Goal: Transaction & Acquisition: Purchase product/service

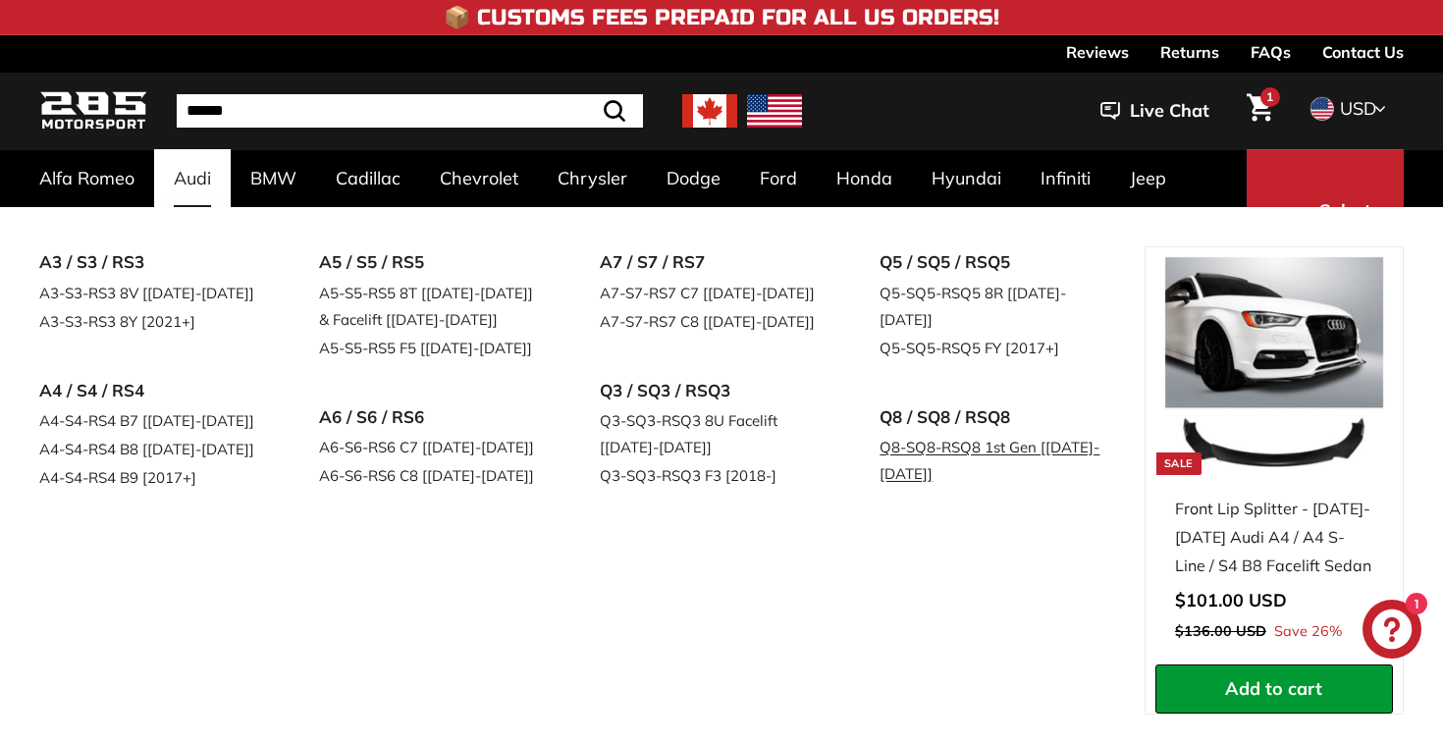
click at [918, 433] on link "Q8-SQ8-RSQ8 1st Gen [[DATE]-[DATE]]" at bounding box center [992, 460] width 225 height 55
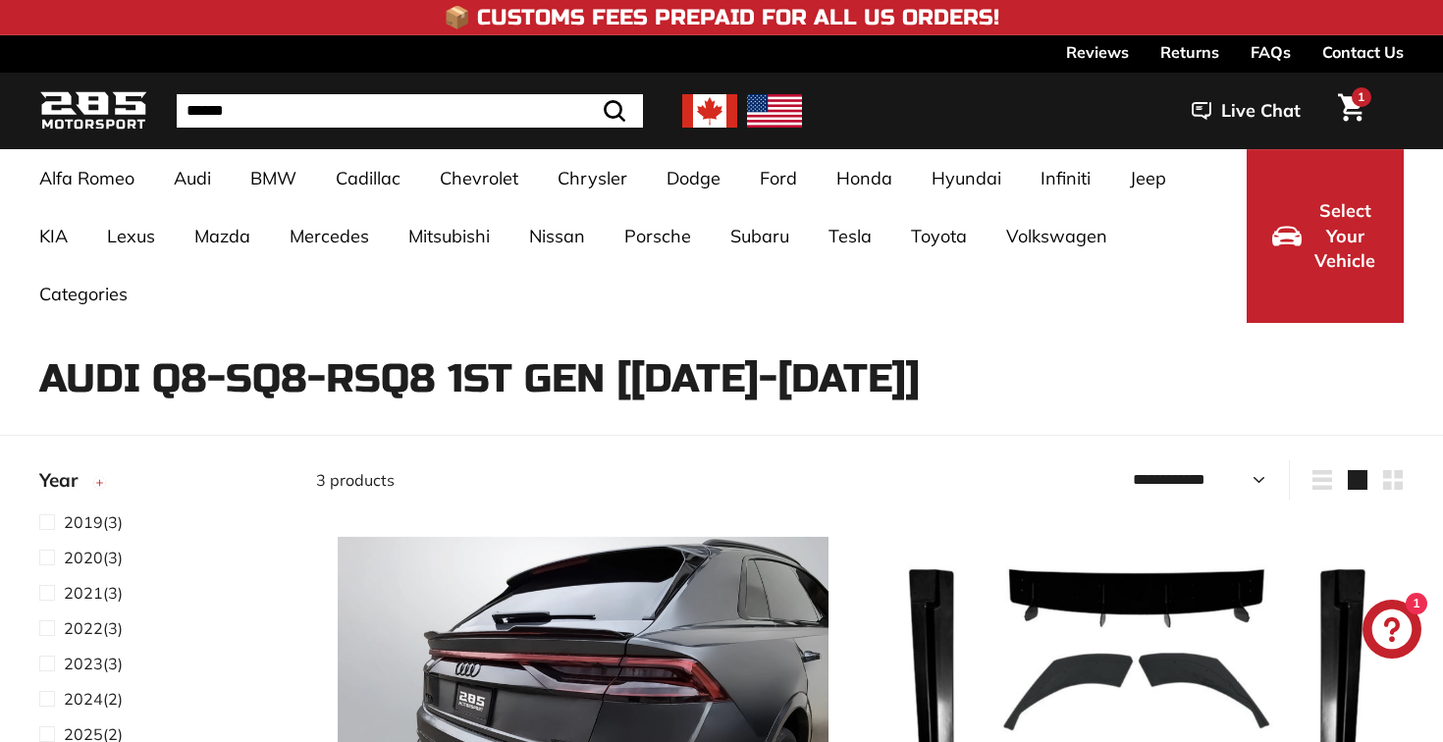
select select "**********"
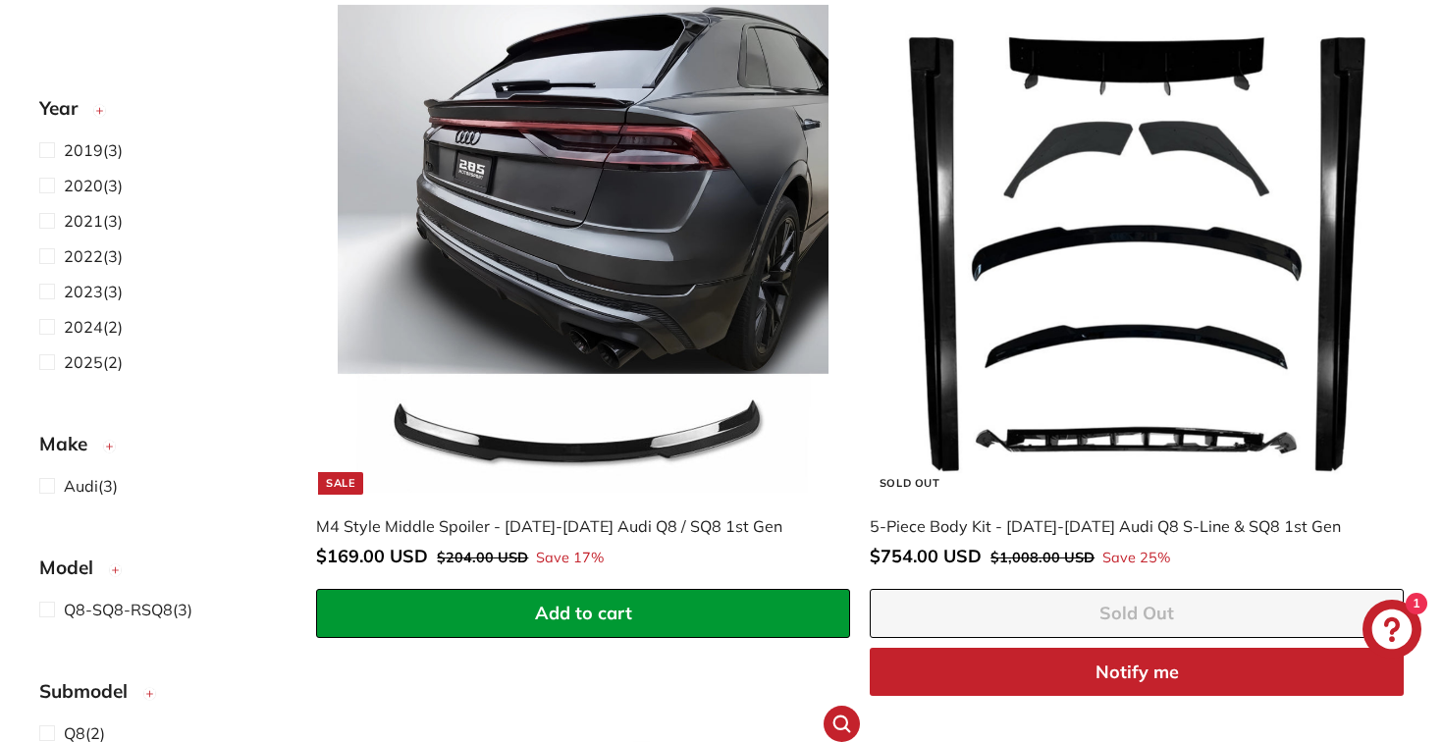
scroll to position [531, 0]
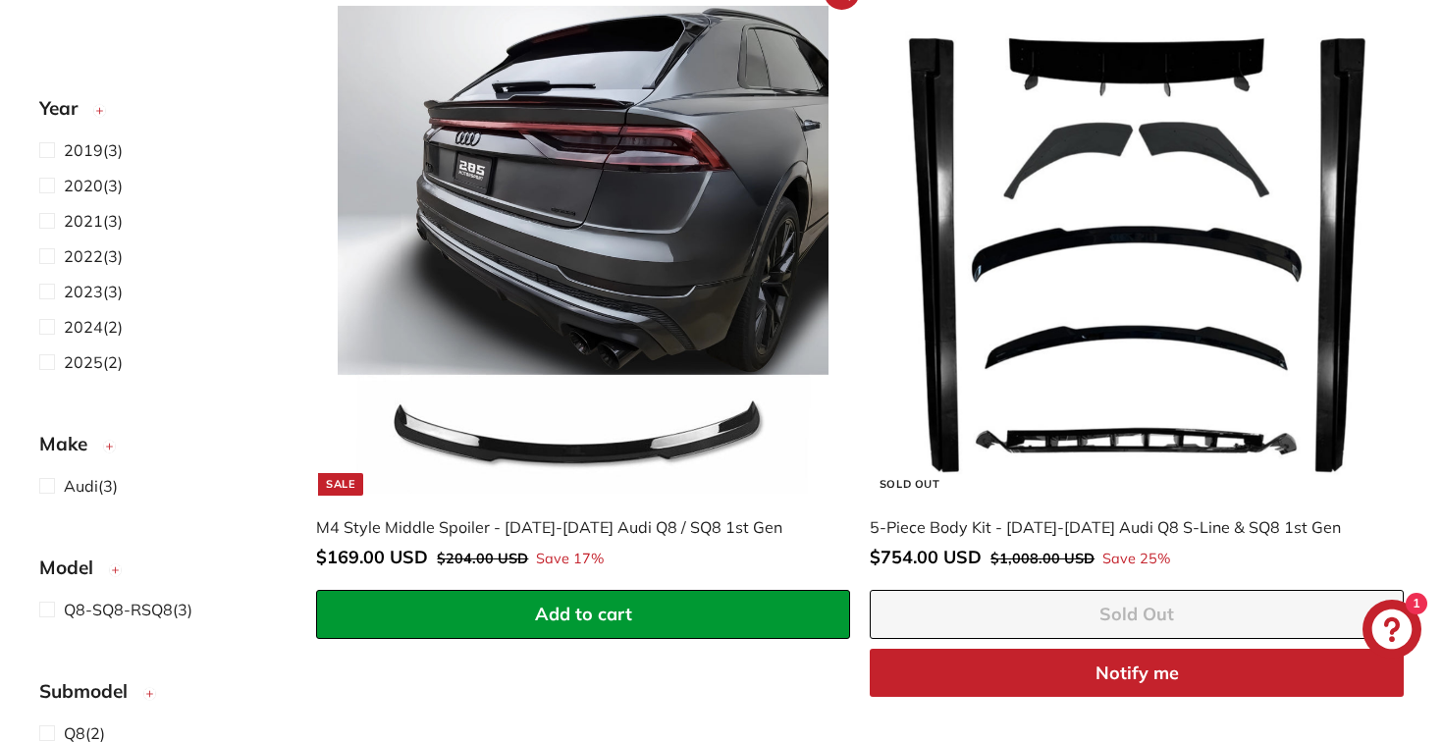
click at [620, 214] on img at bounding box center [583, 250] width 491 height 491
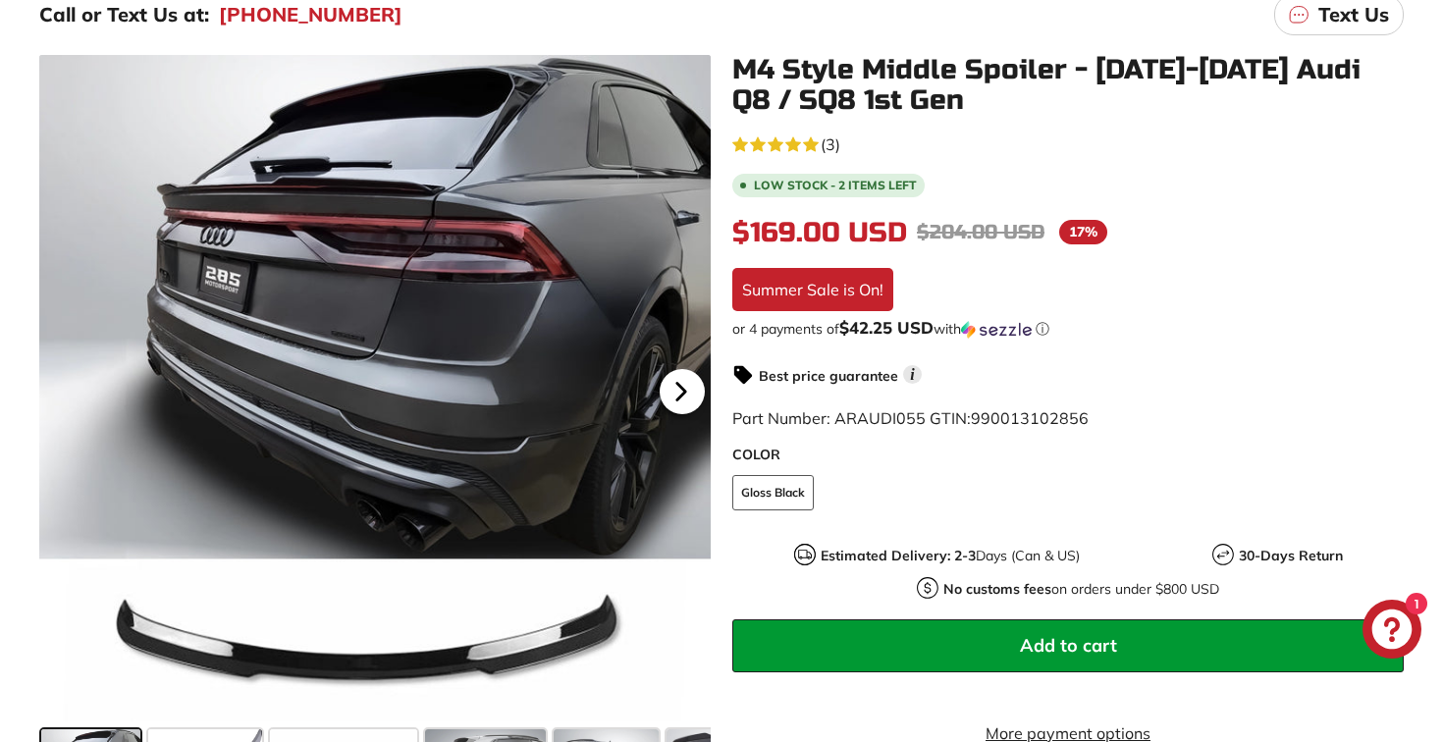
scroll to position [356, 0]
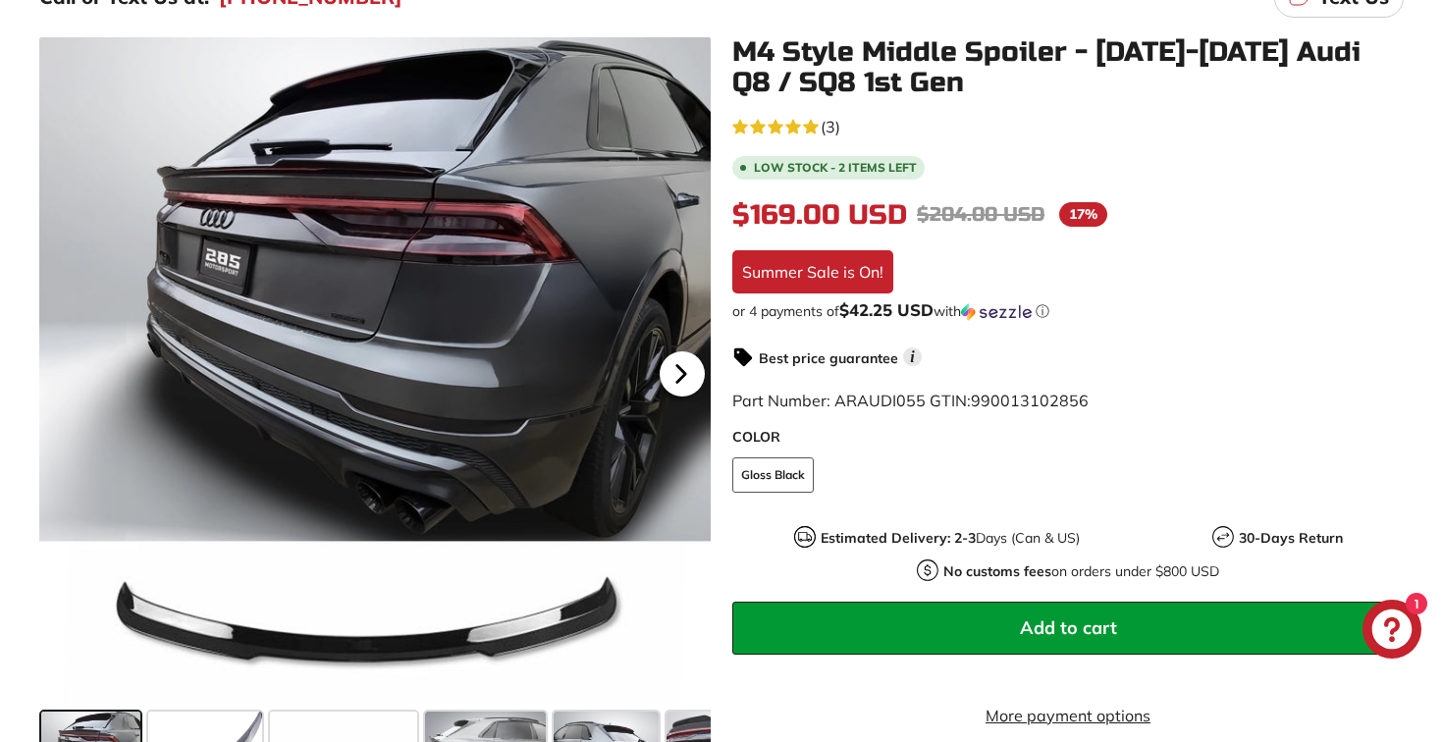
click at [690, 383] on icon at bounding box center [681, 374] width 45 height 45
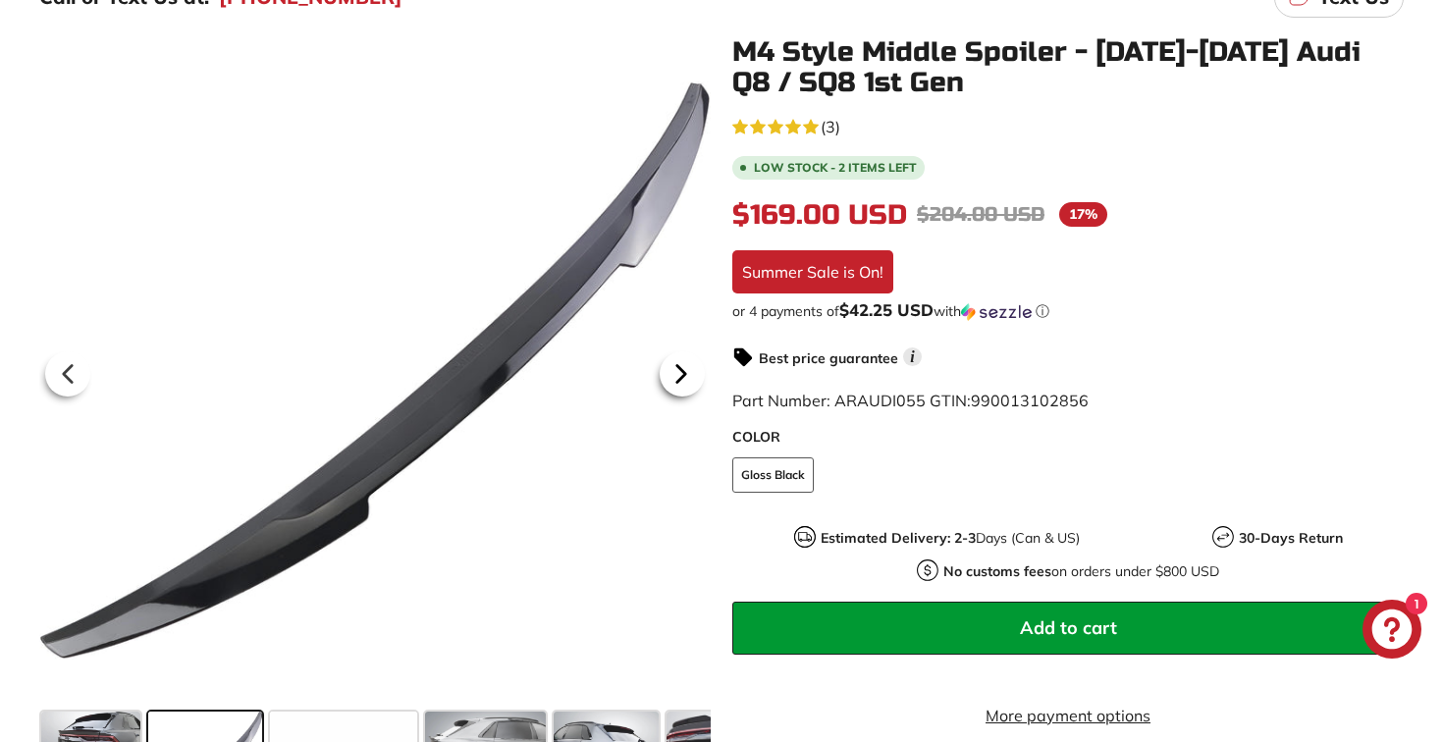
click at [690, 383] on icon at bounding box center [681, 374] width 45 height 45
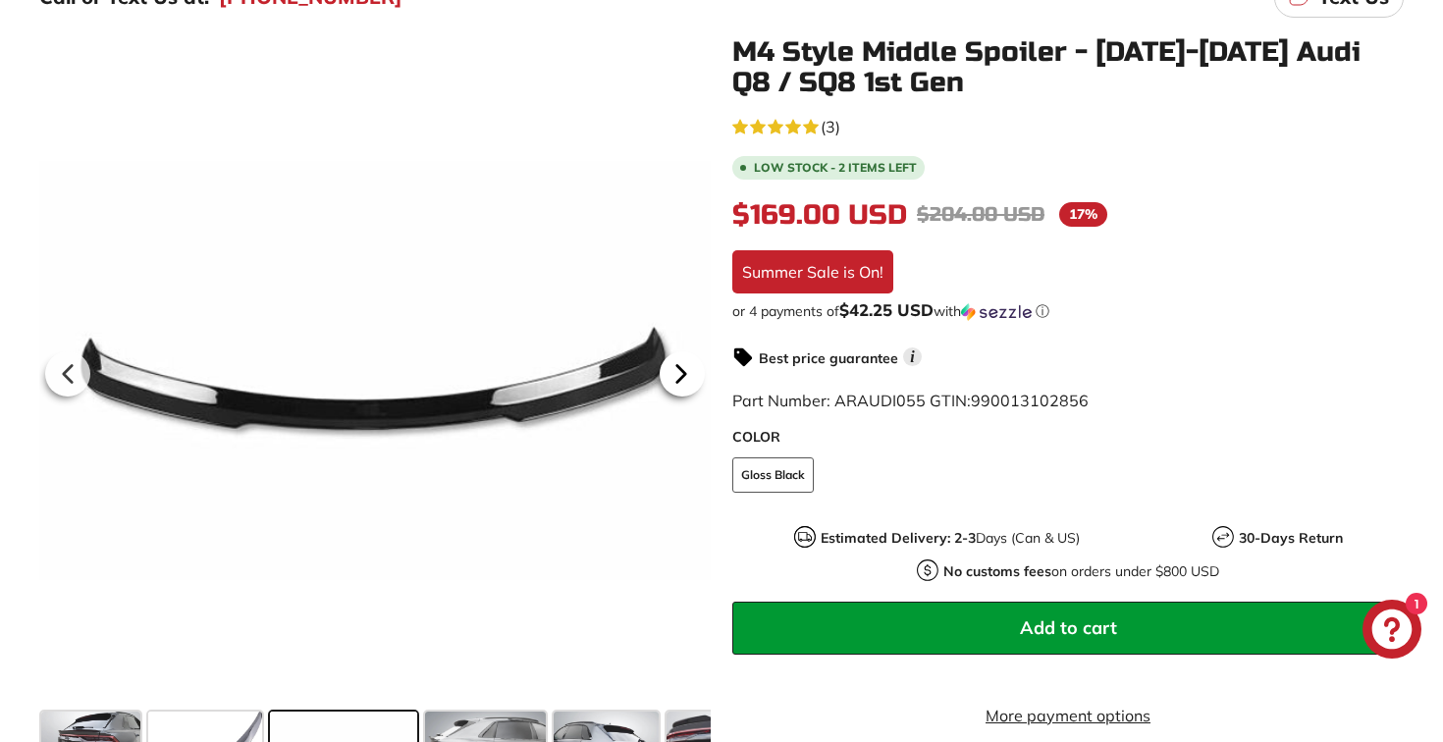
click at [690, 383] on icon at bounding box center [681, 374] width 45 height 45
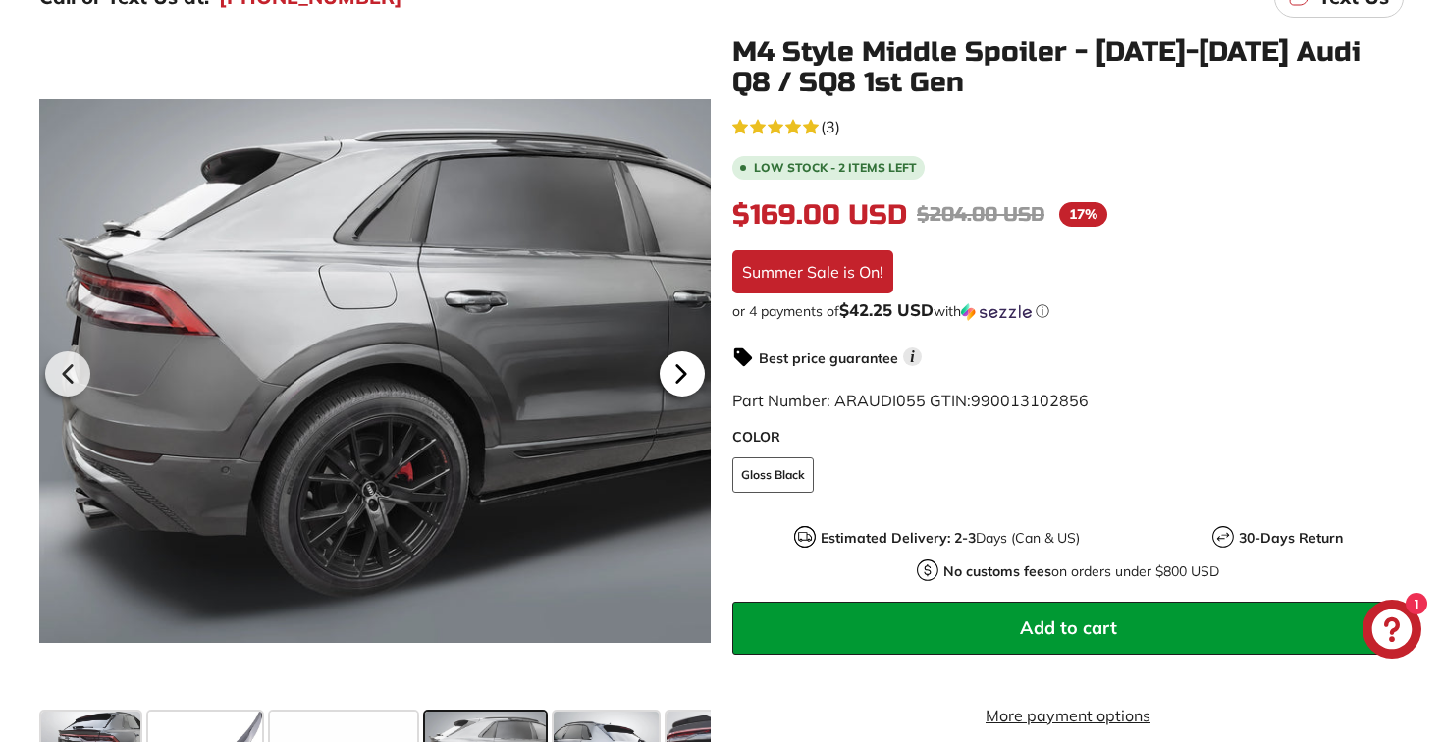
click at [689, 380] on icon at bounding box center [681, 374] width 45 height 45
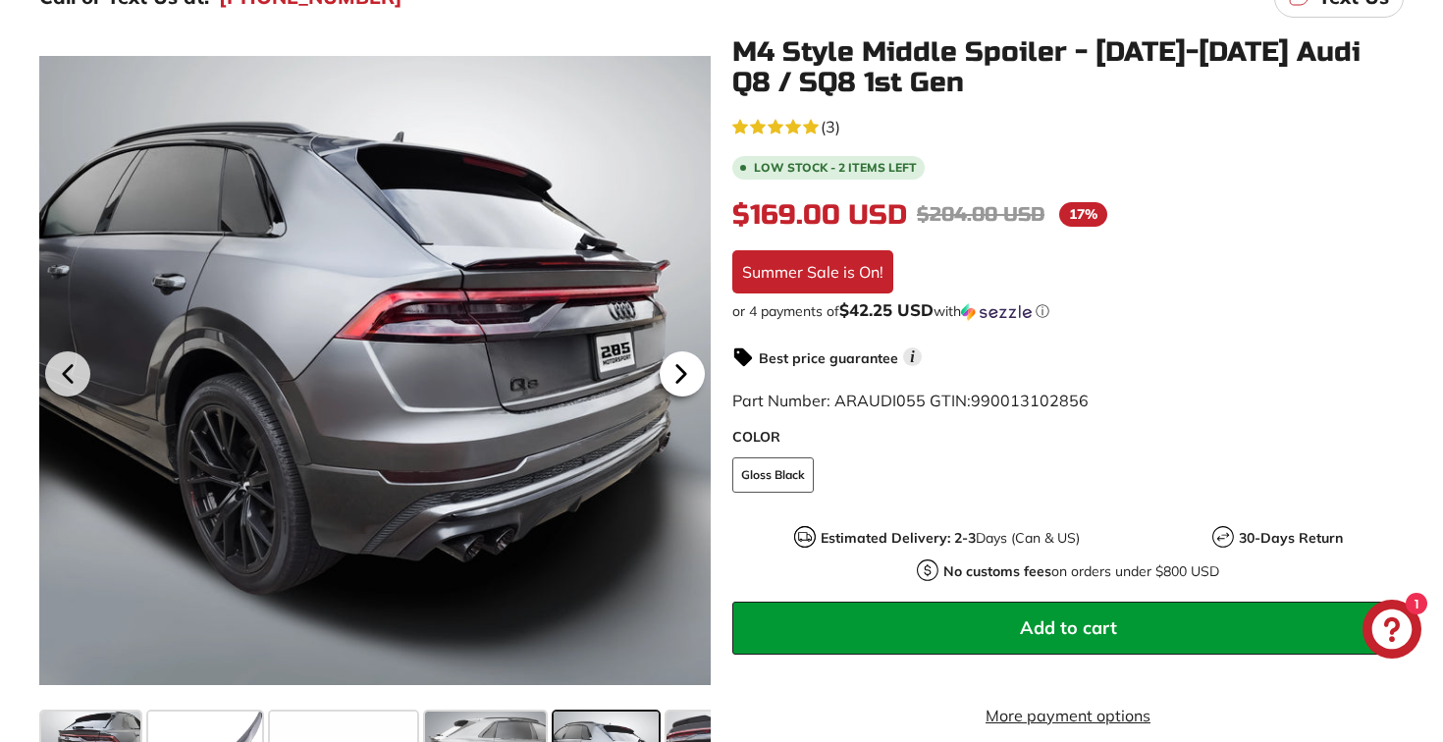
click at [690, 380] on icon at bounding box center [681, 374] width 45 height 45
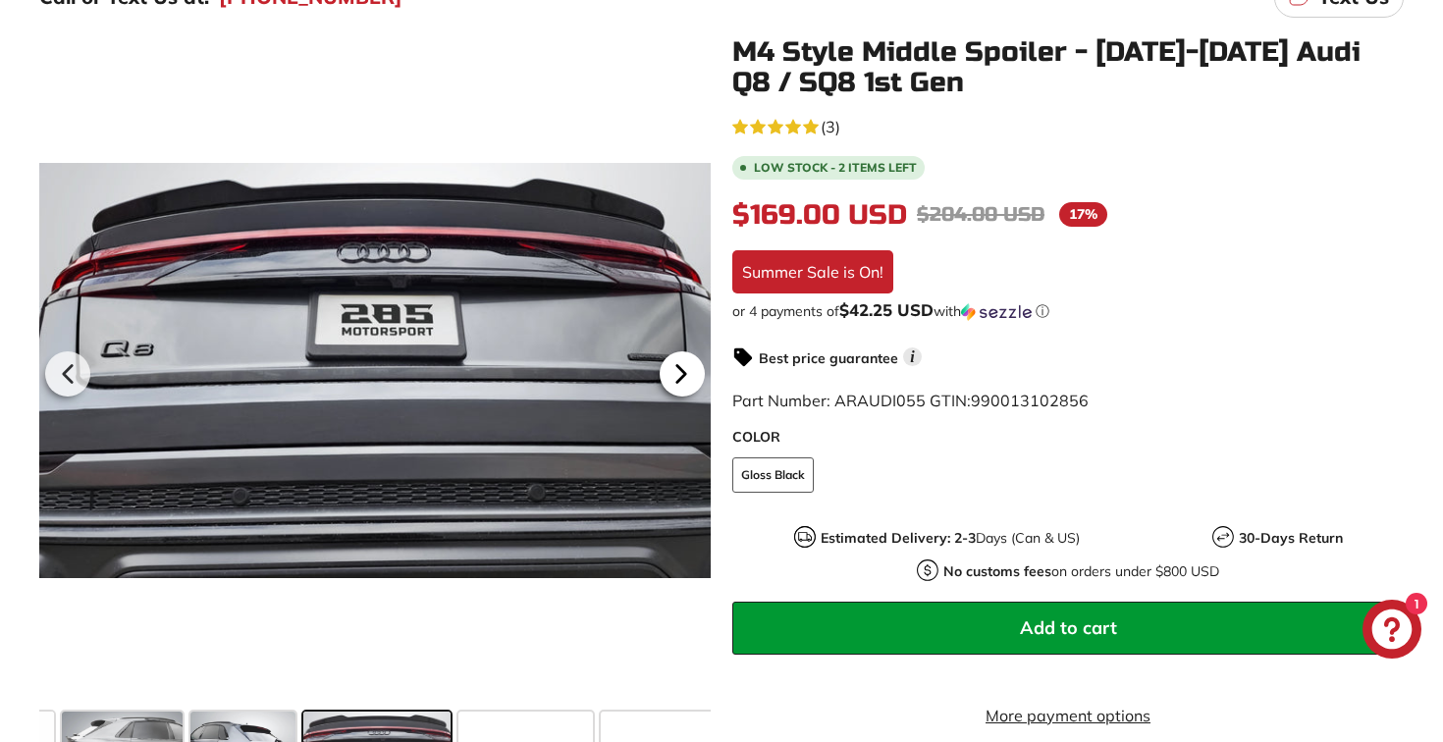
scroll to position [0, 365]
click at [690, 380] on icon at bounding box center [681, 374] width 45 height 45
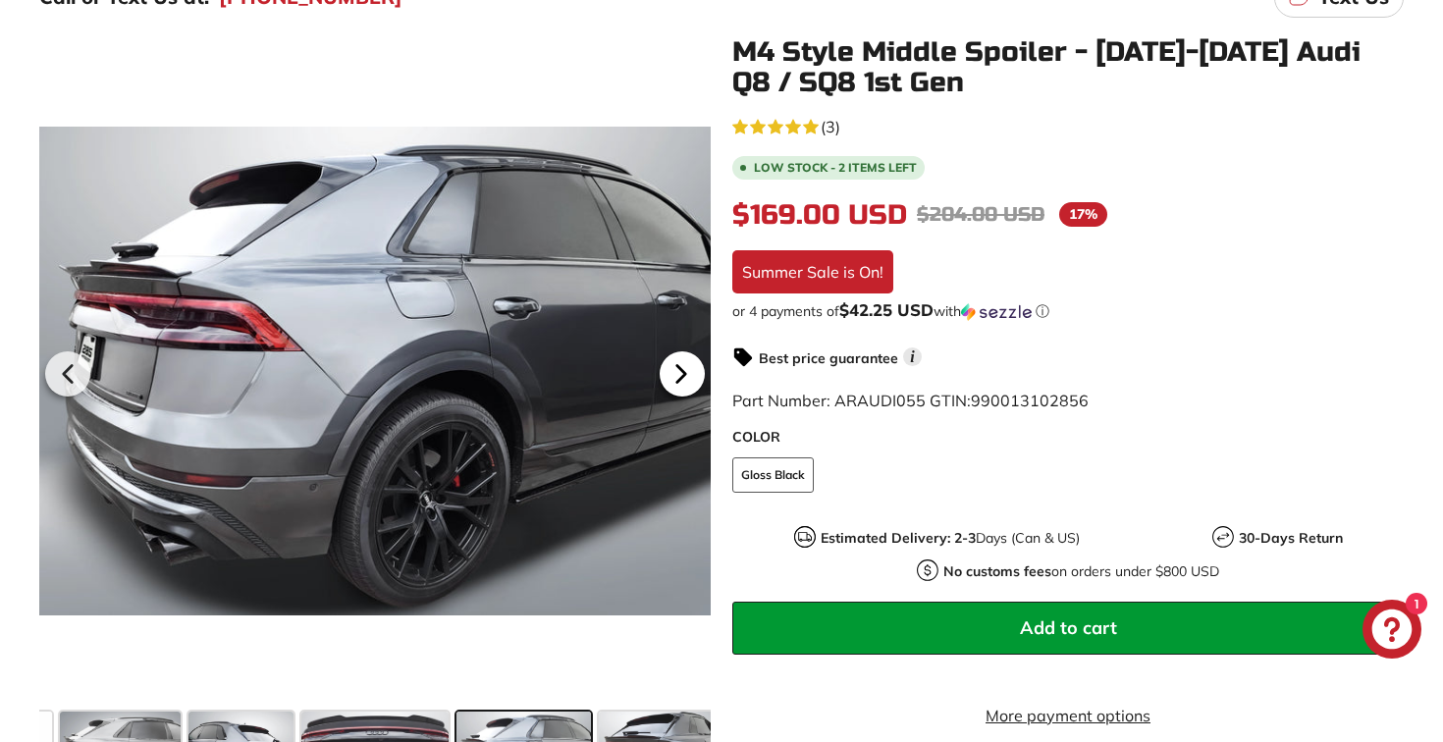
click at [690, 380] on icon at bounding box center [681, 374] width 45 height 45
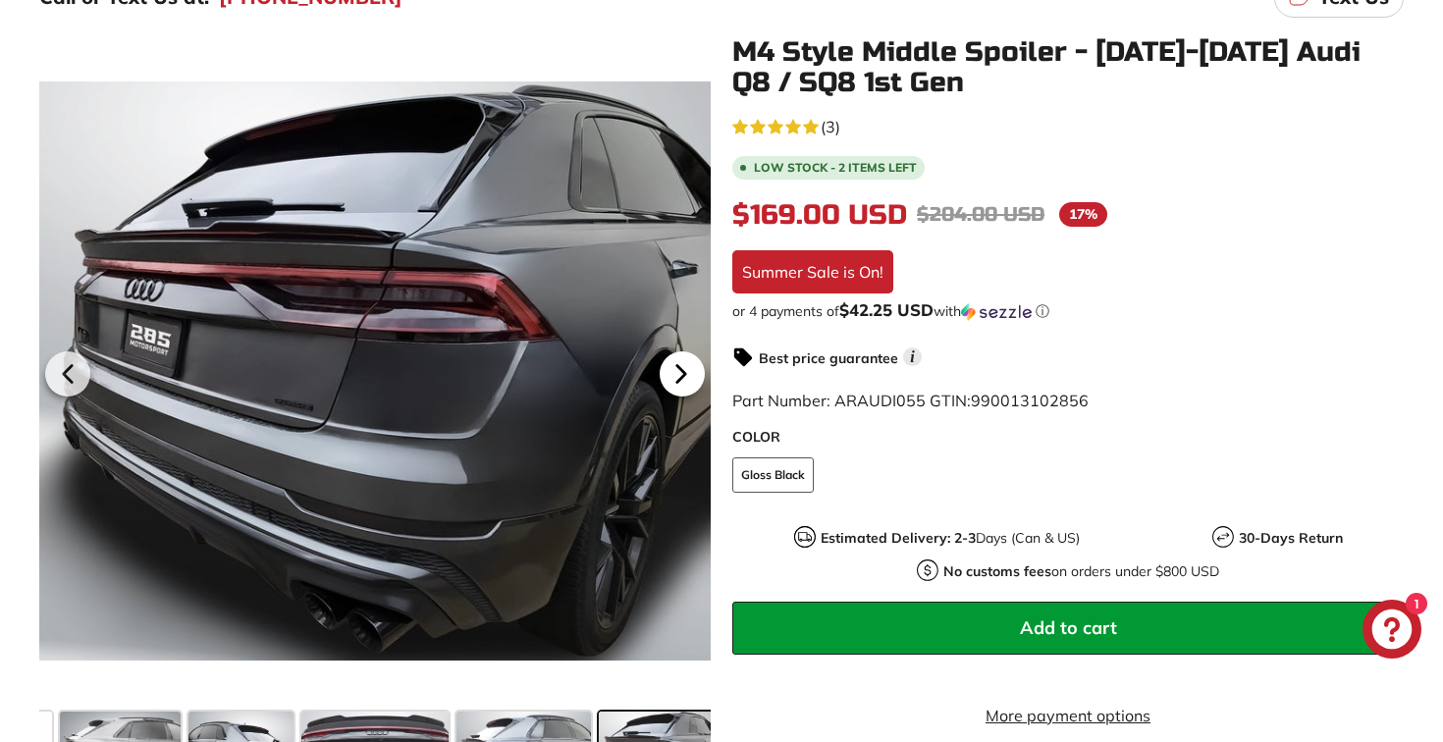
scroll to position [0, 477]
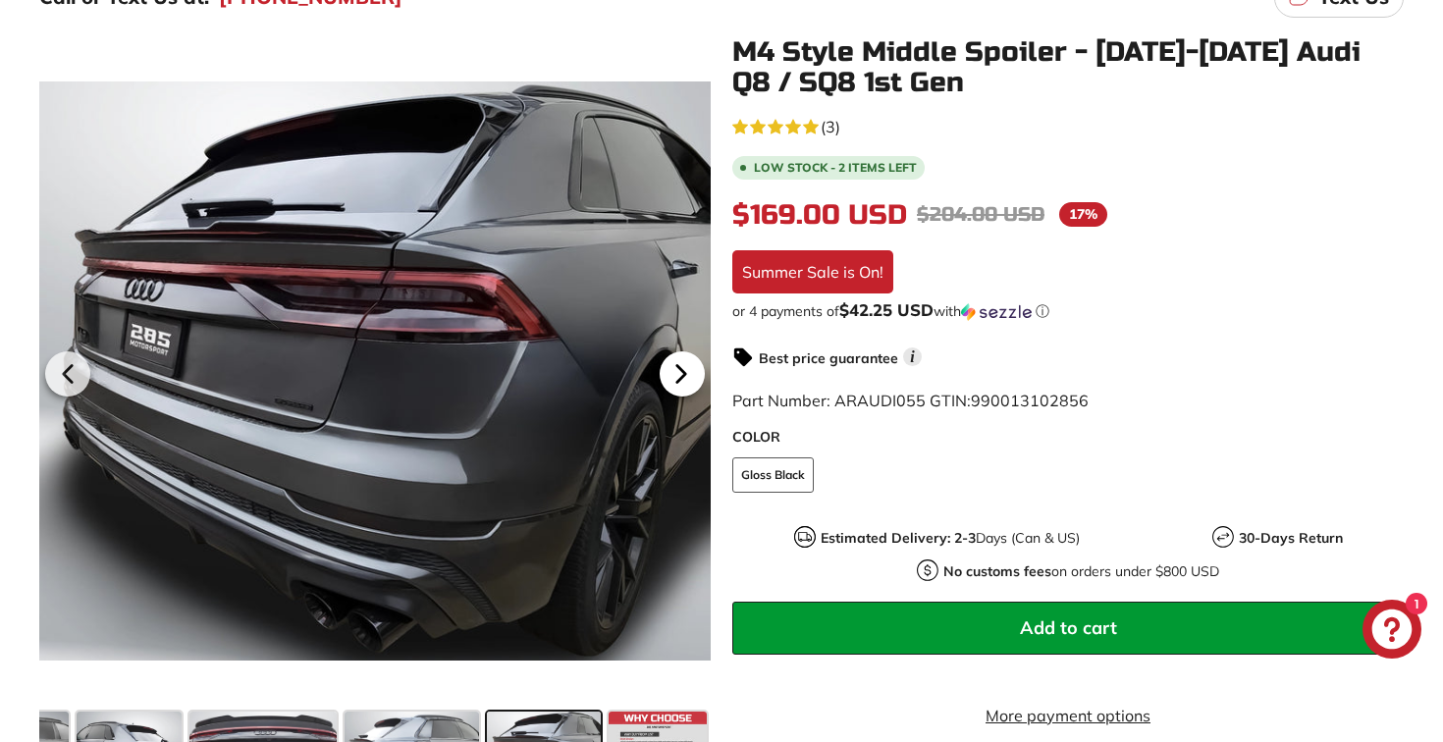
click at [691, 378] on icon at bounding box center [681, 374] width 45 height 45
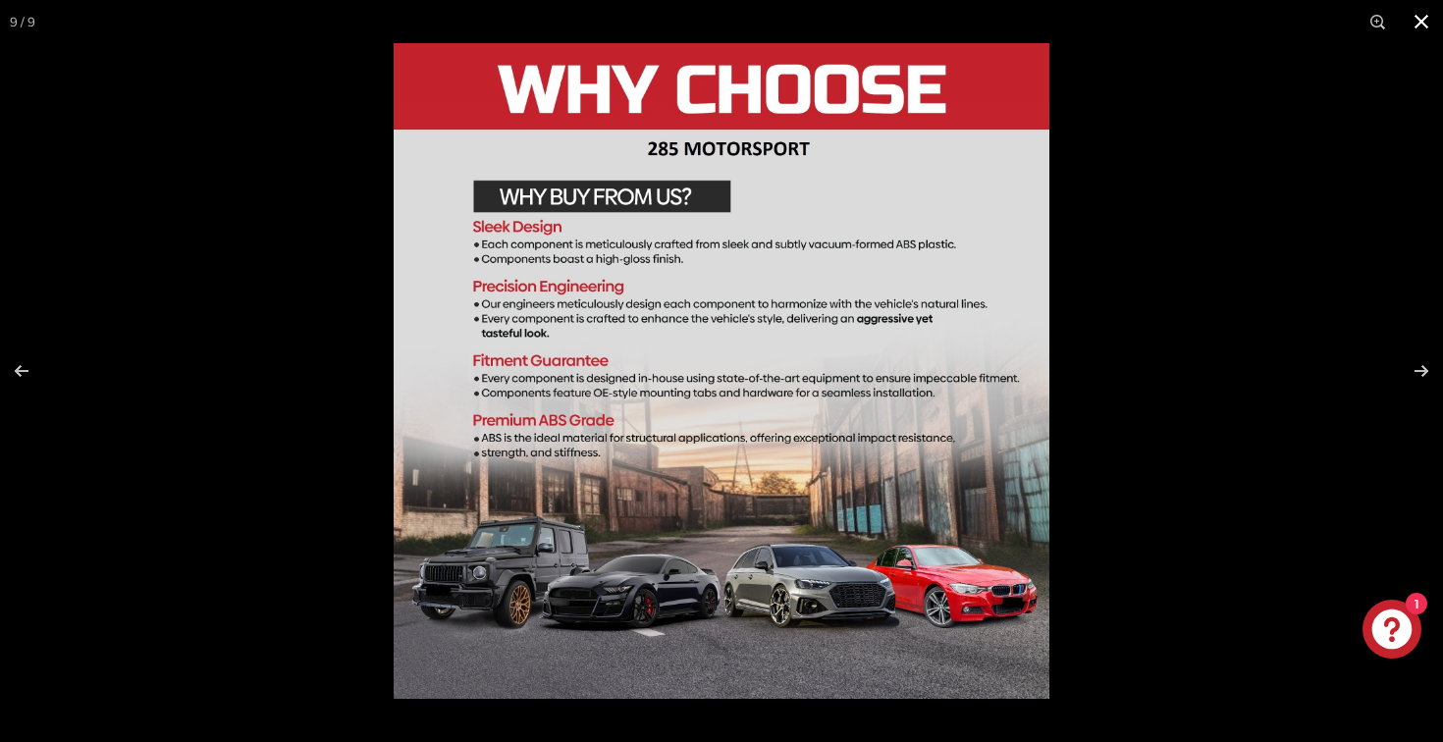
click at [1429, 13] on button at bounding box center [1421, 21] width 43 height 43
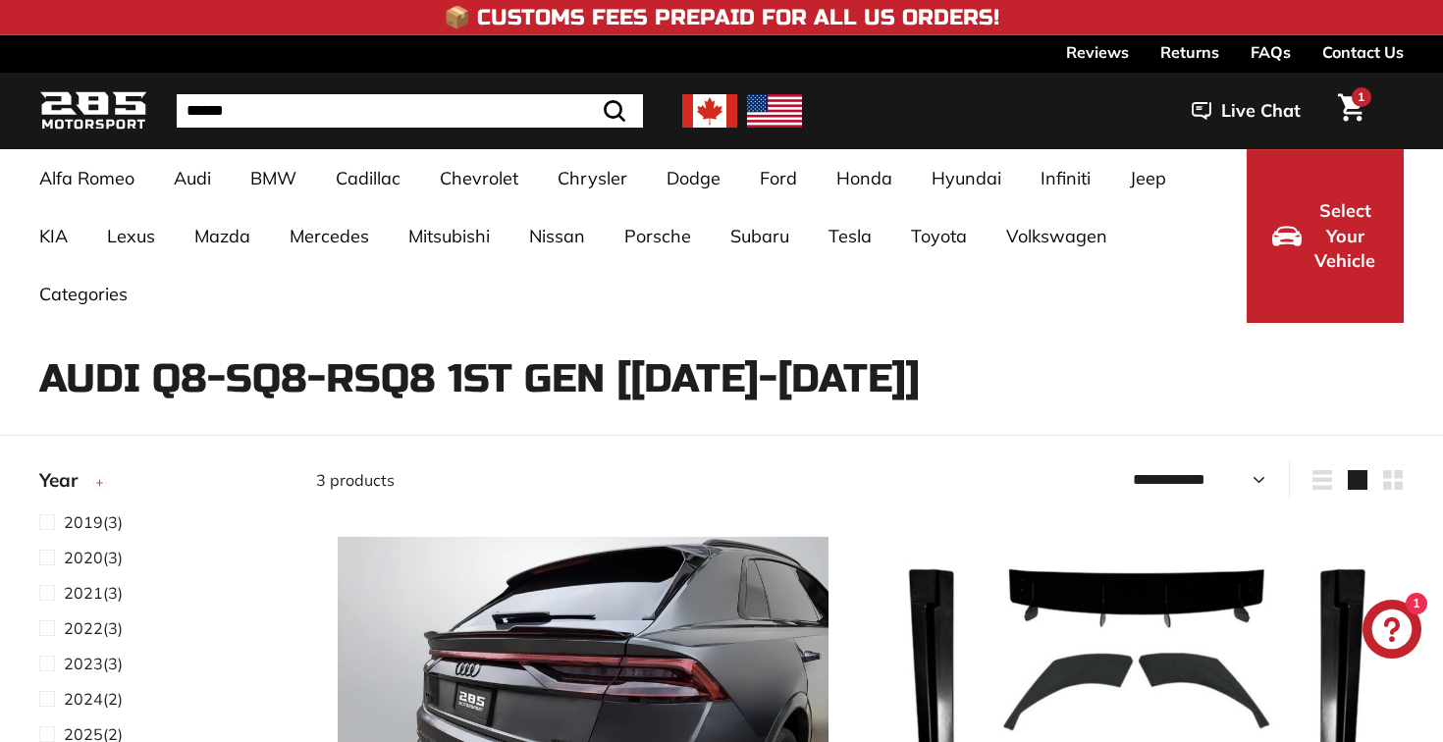
select select "**********"
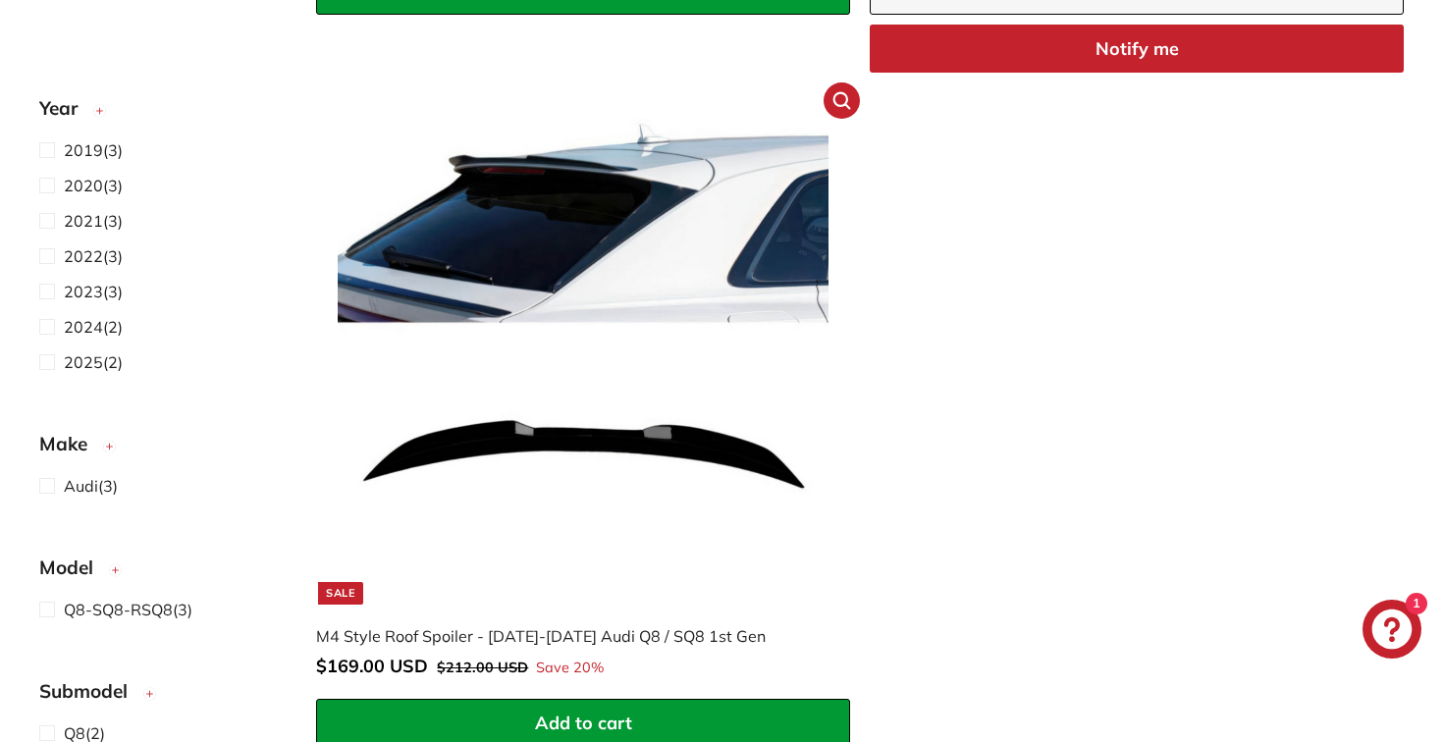
scroll to position [1173, 0]
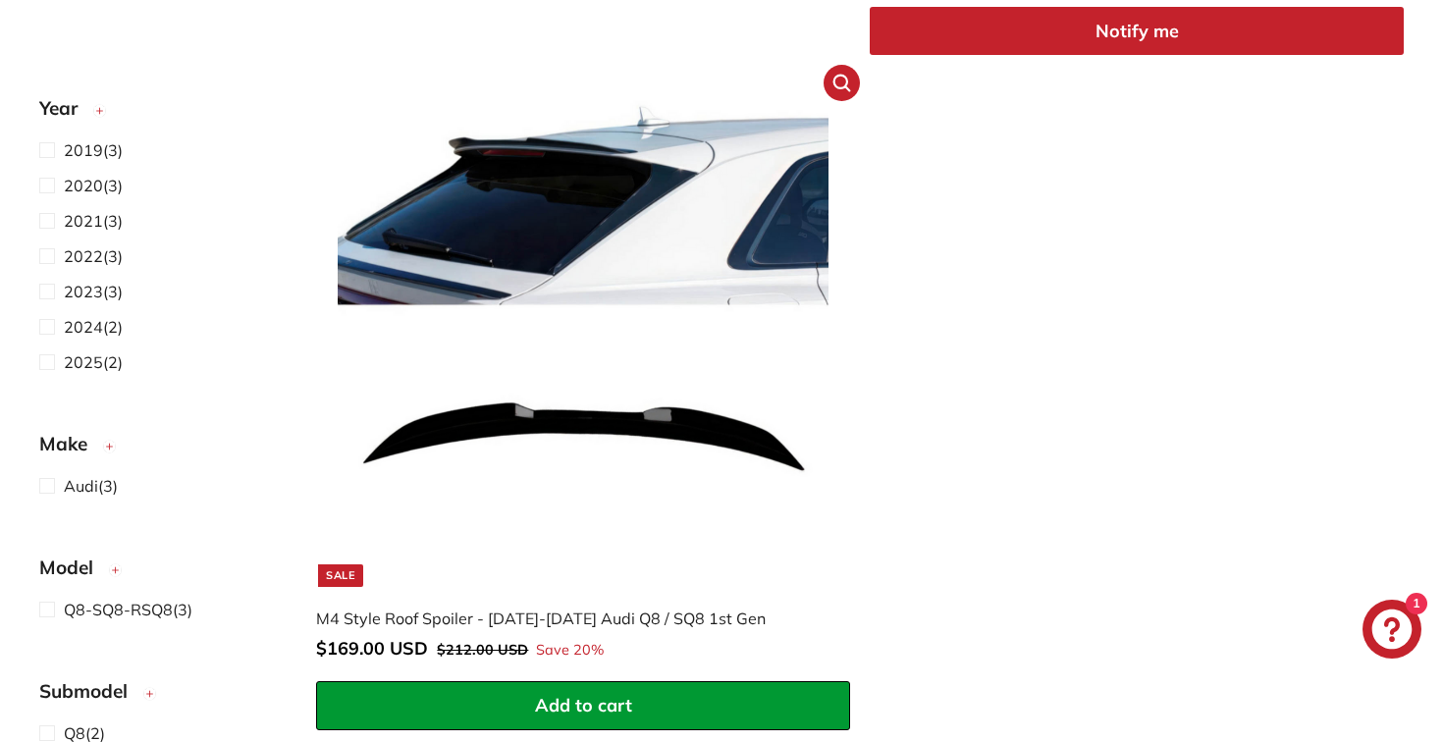
click at [473, 379] on img at bounding box center [583, 341] width 491 height 491
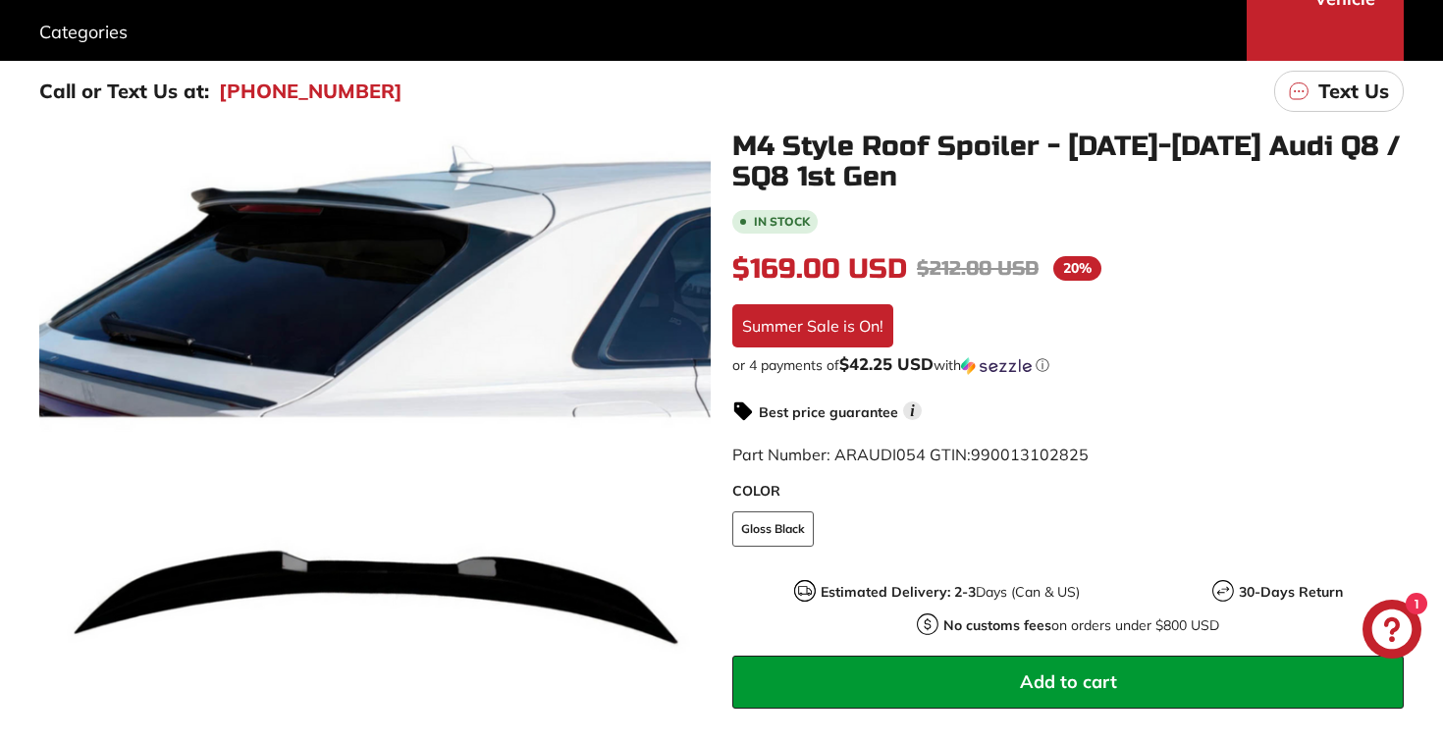
scroll to position [273, 0]
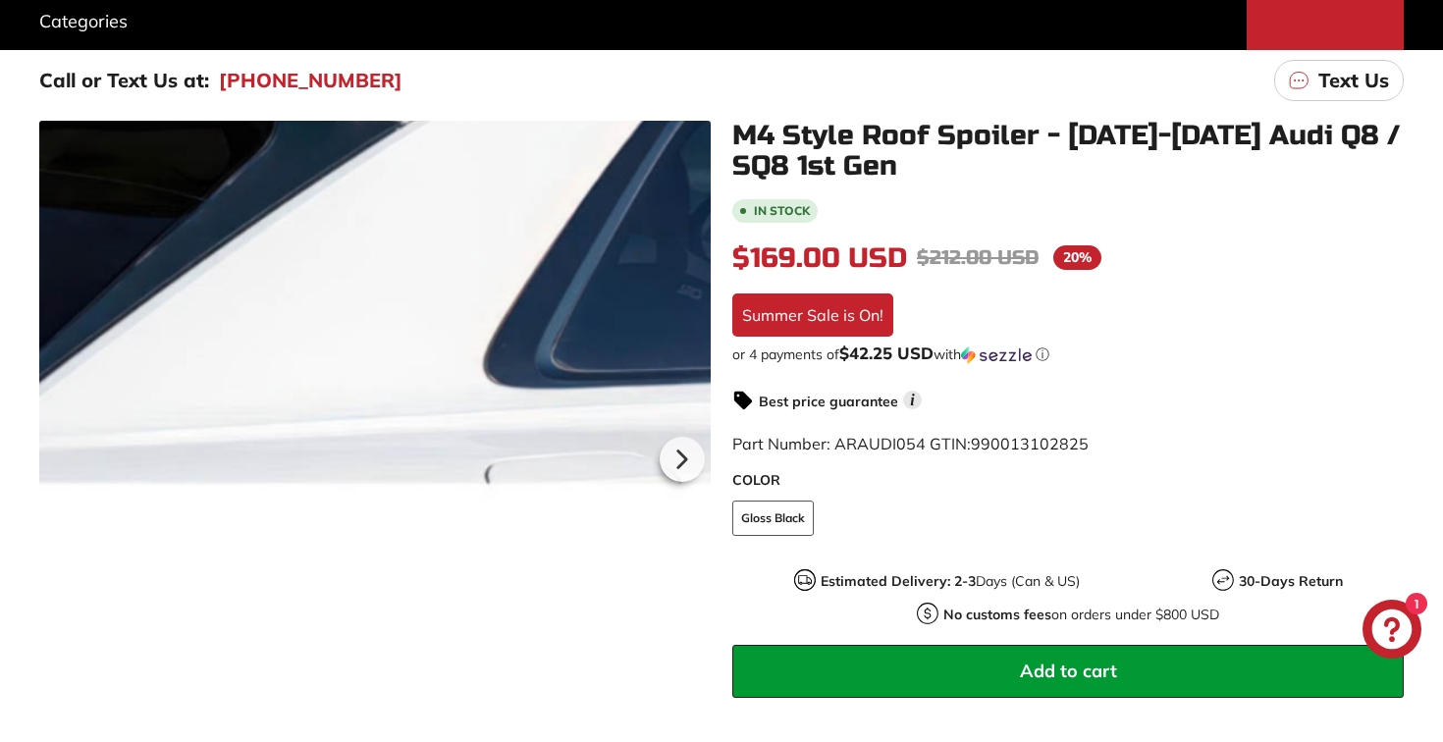
click at [653, 329] on div at bounding box center [375, 457] width 672 height 672
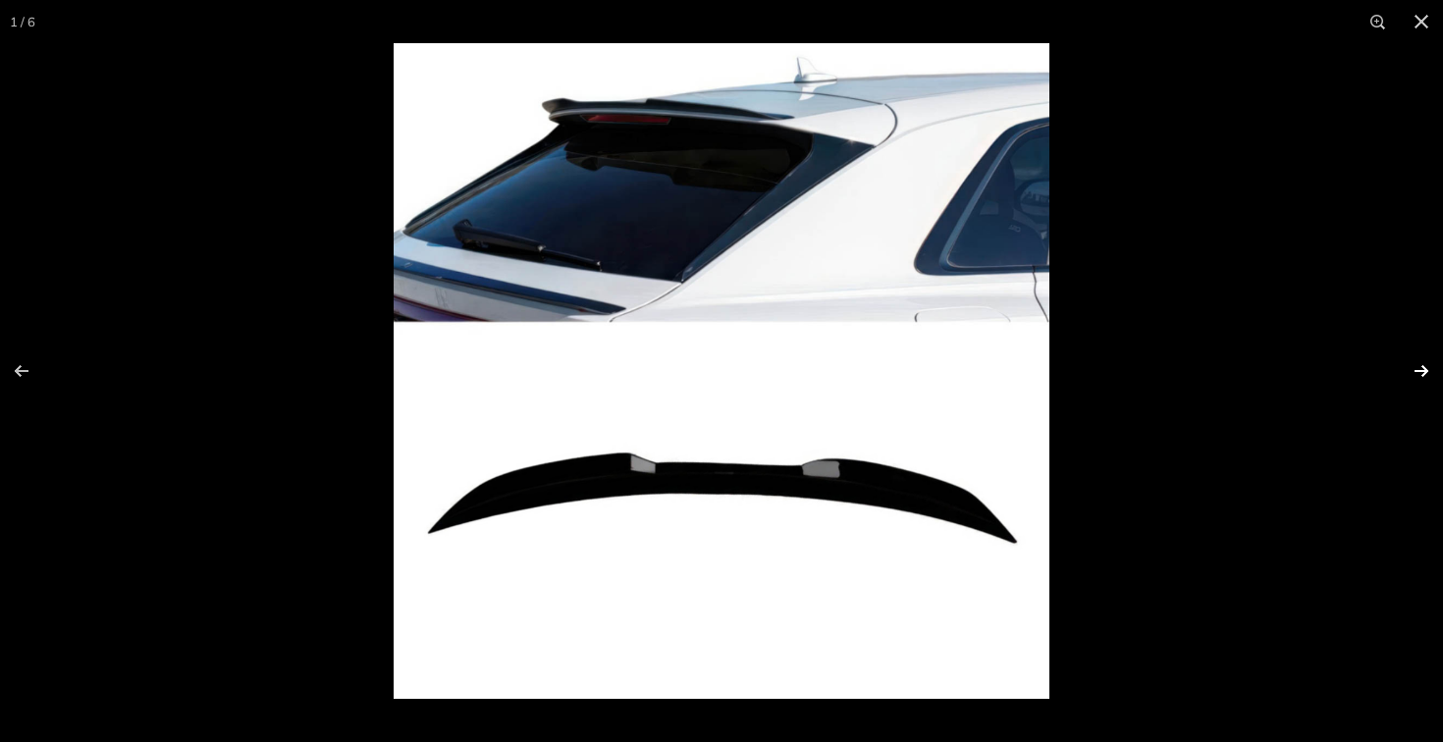
click at [1423, 372] on button at bounding box center [1409, 371] width 69 height 98
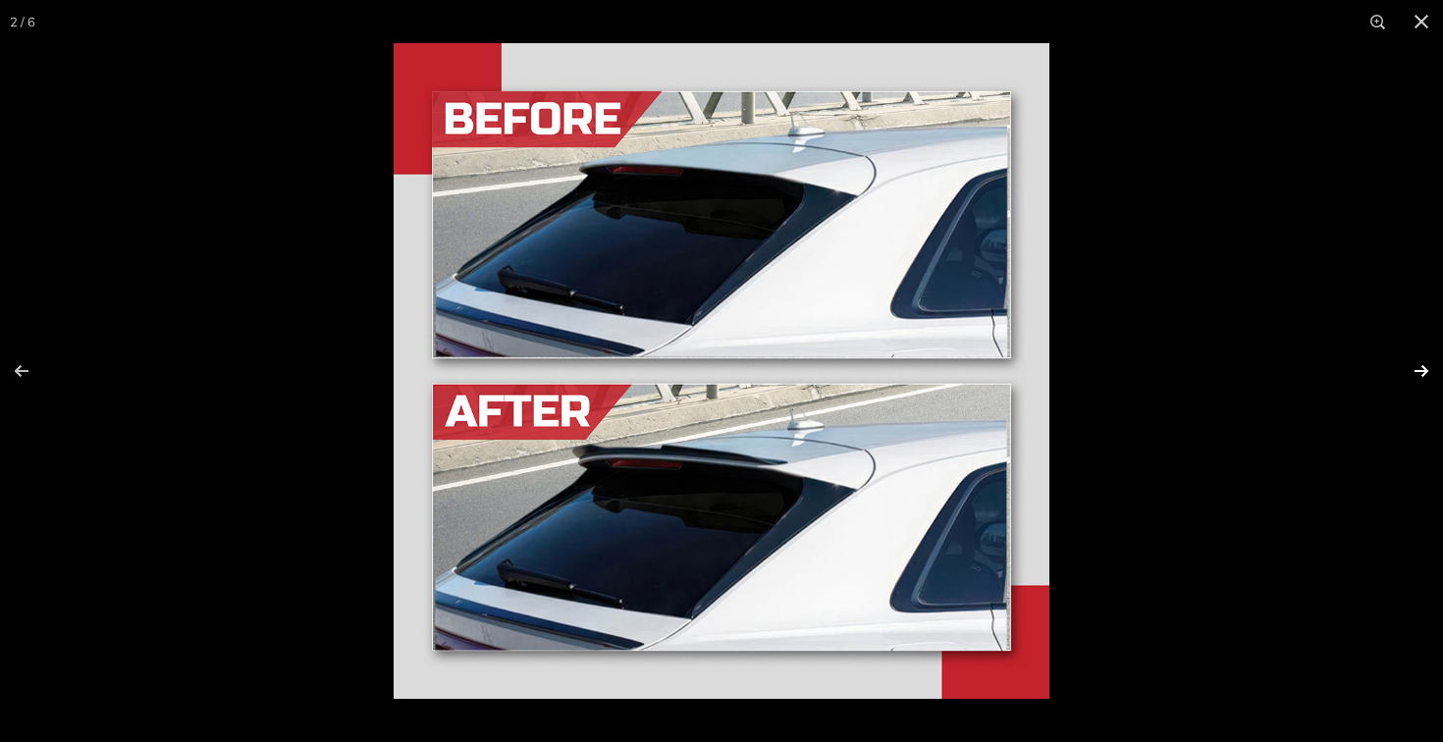
click at [1423, 371] on button at bounding box center [1409, 371] width 69 height 98
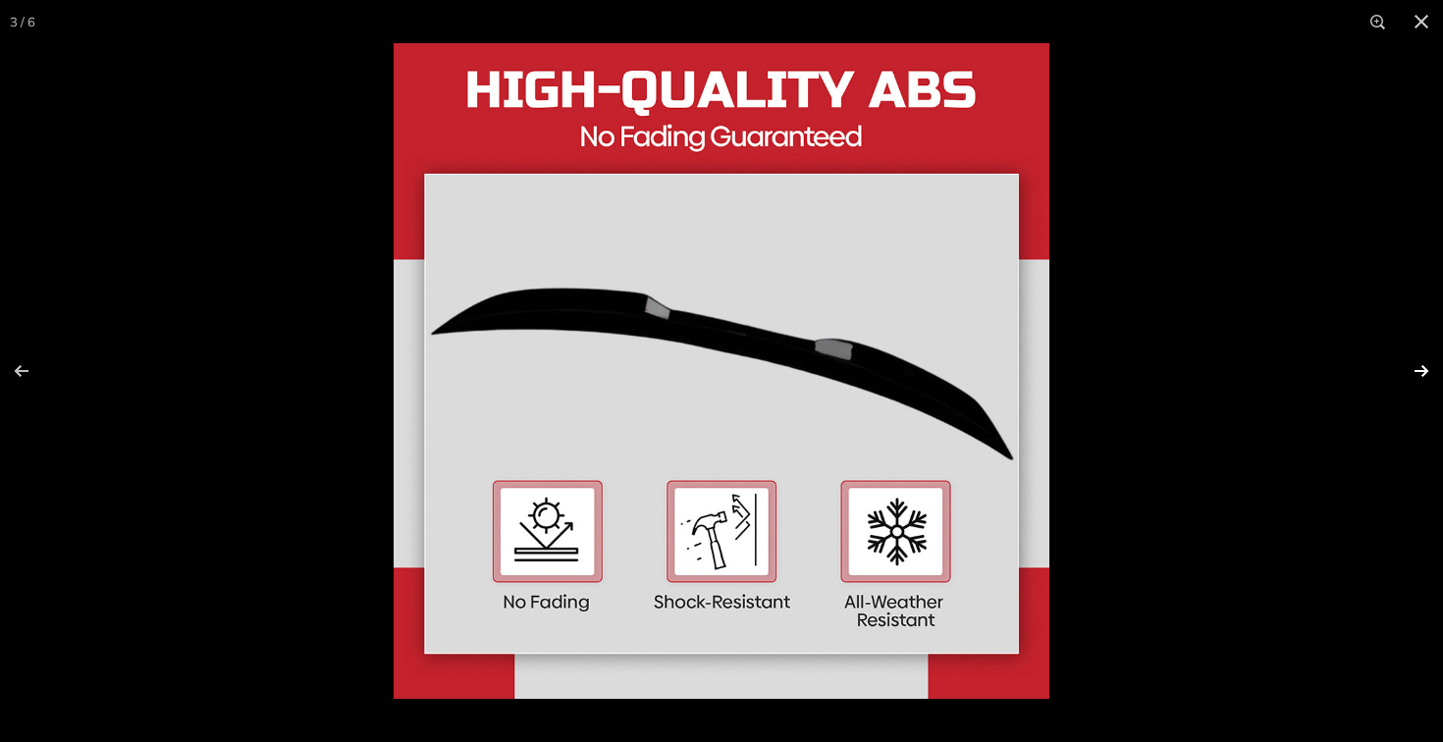
click at [1423, 371] on button at bounding box center [1409, 371] width 69 height 98
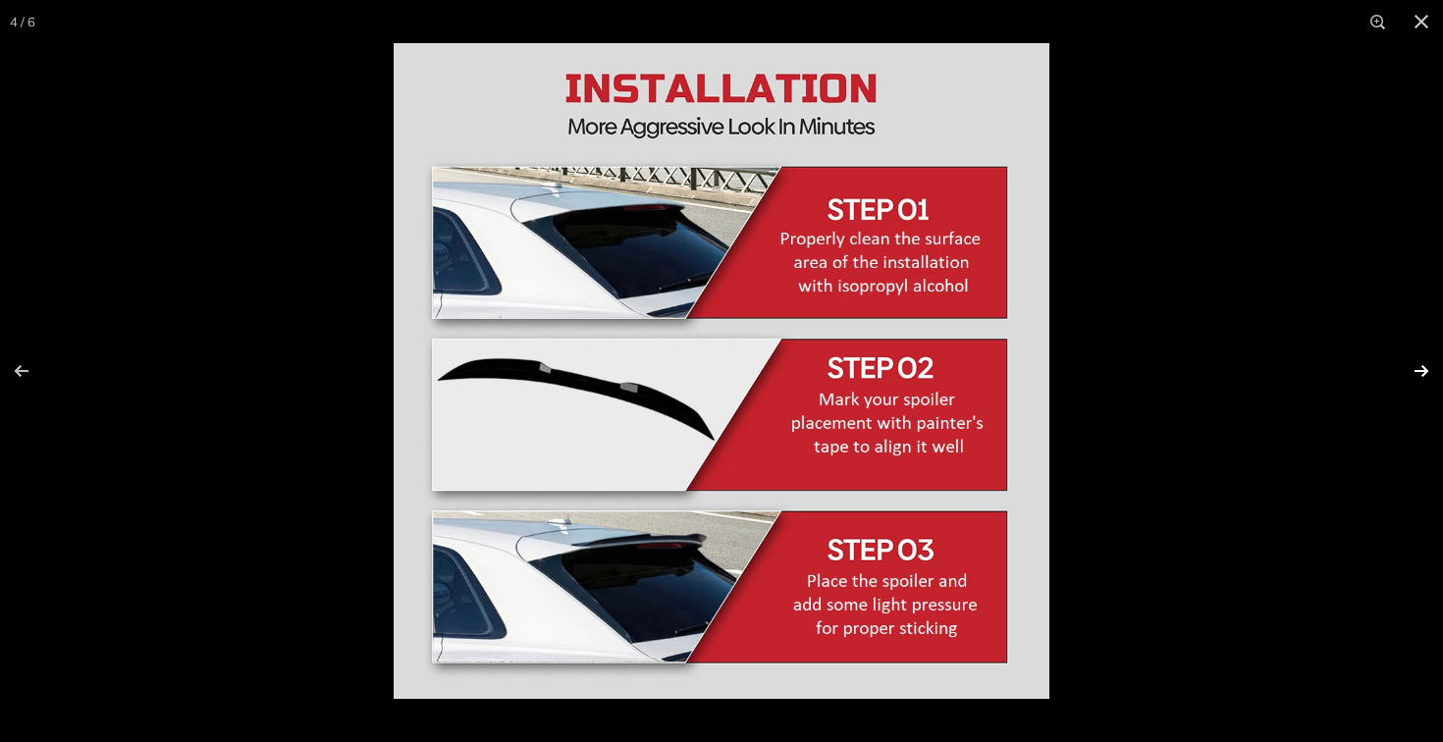
click at [1423, 371] on button at bounding box center [1409, 371] width 69 height 98
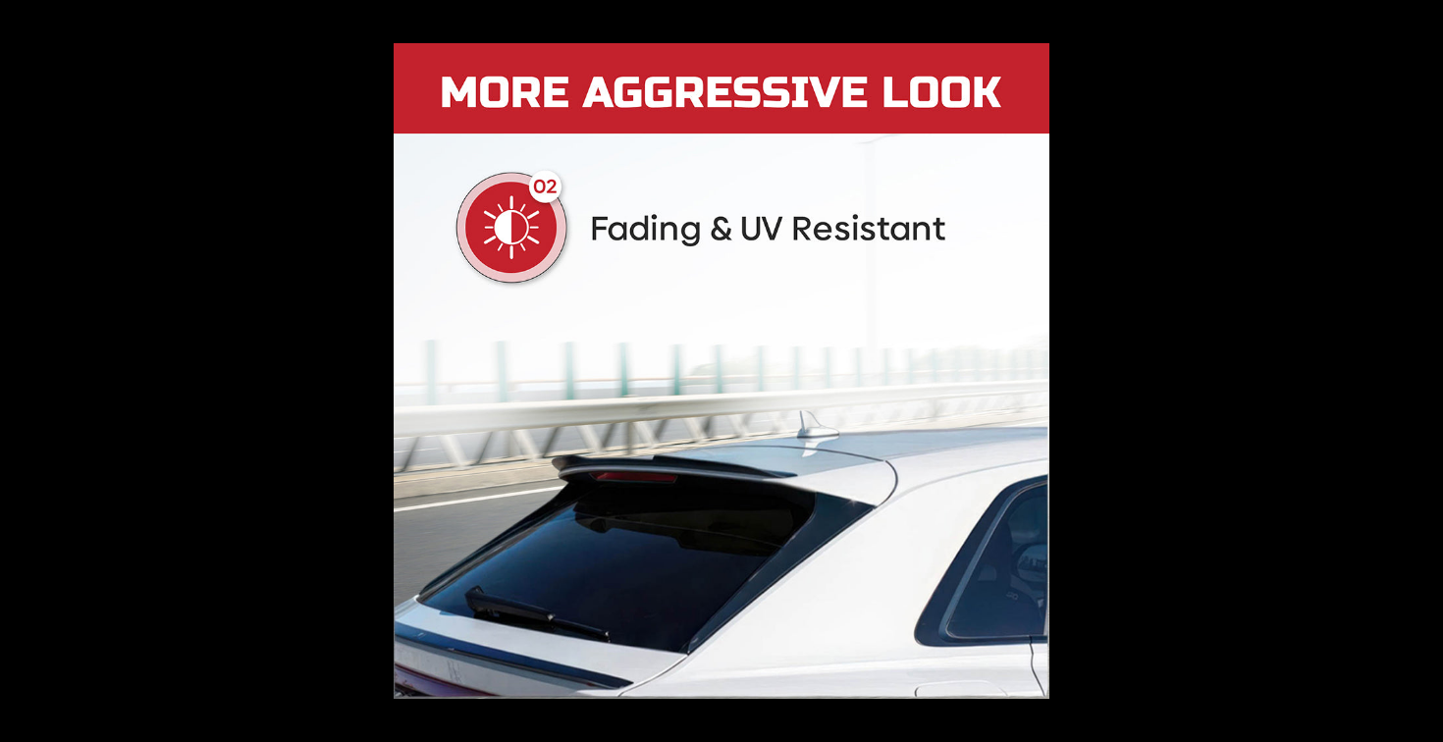
click at [1423, 371] on button at bounding box center [1409, 371] width 69 height 98
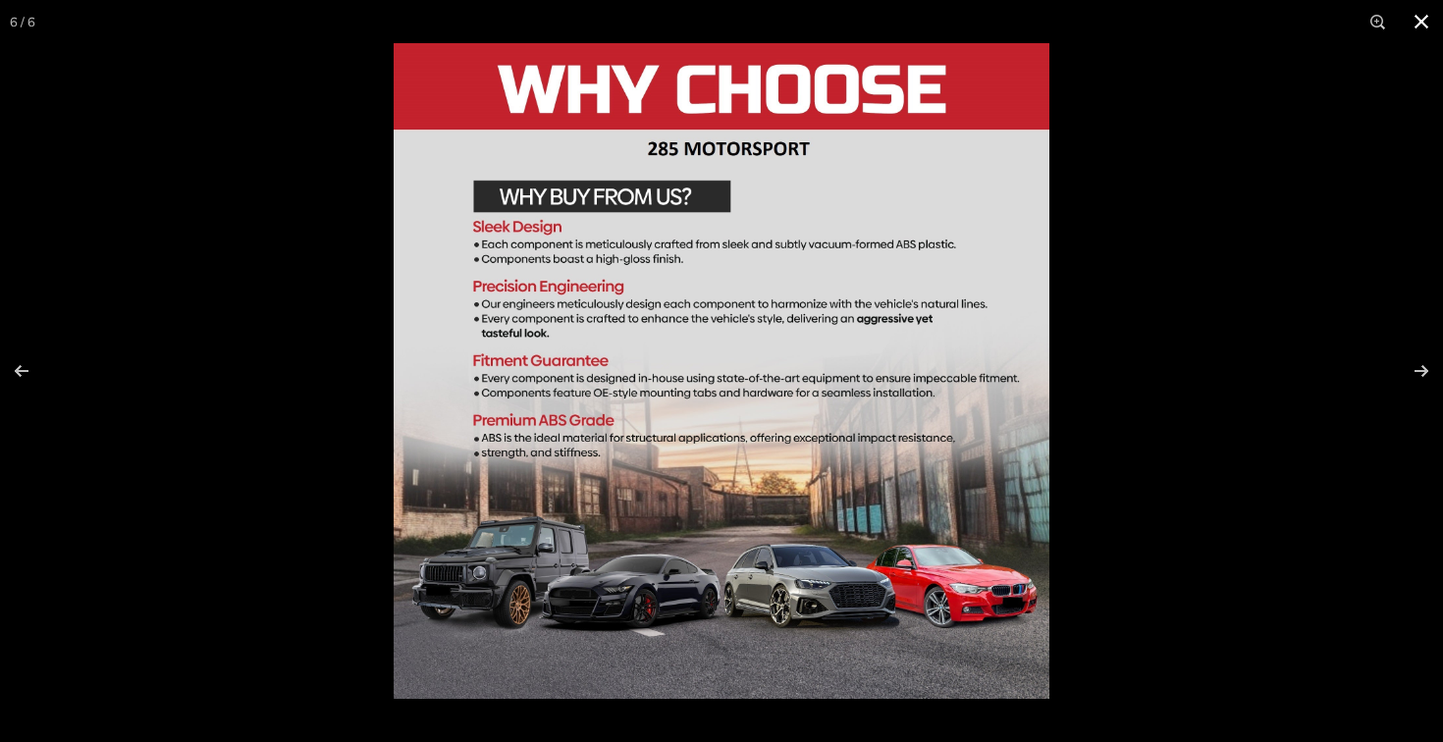
click at [1426, 20] on button at bounding box center [1421, 21] width 43 height 43
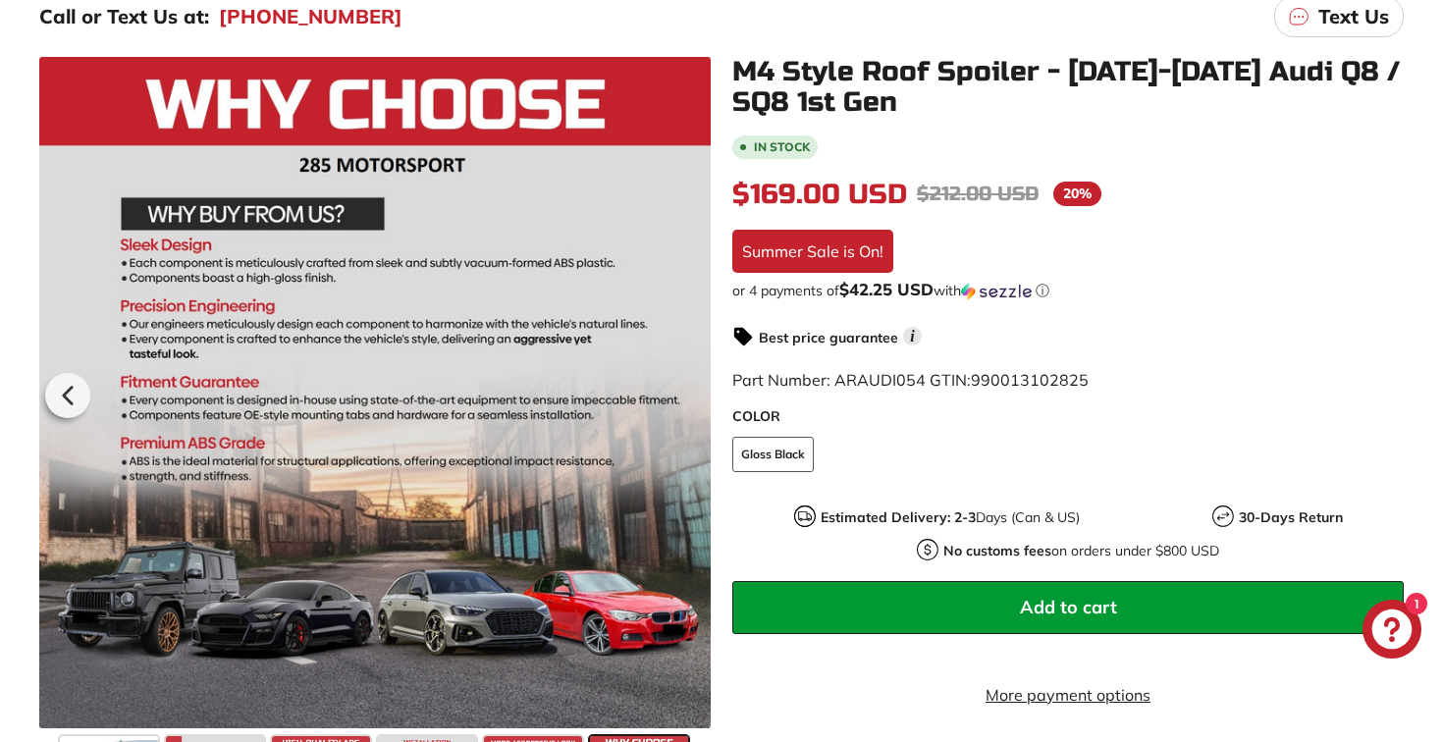
scroll to position [345, 0]
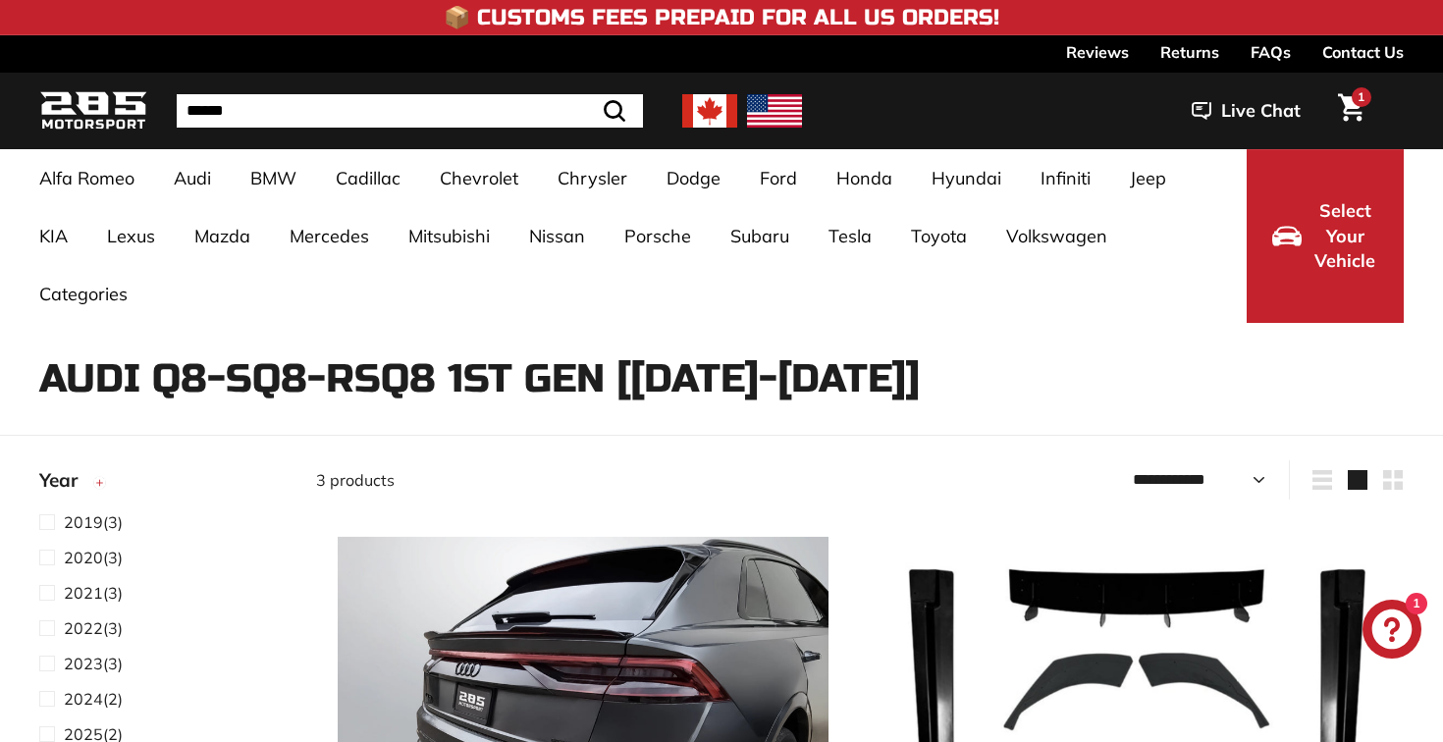
select select "**********"
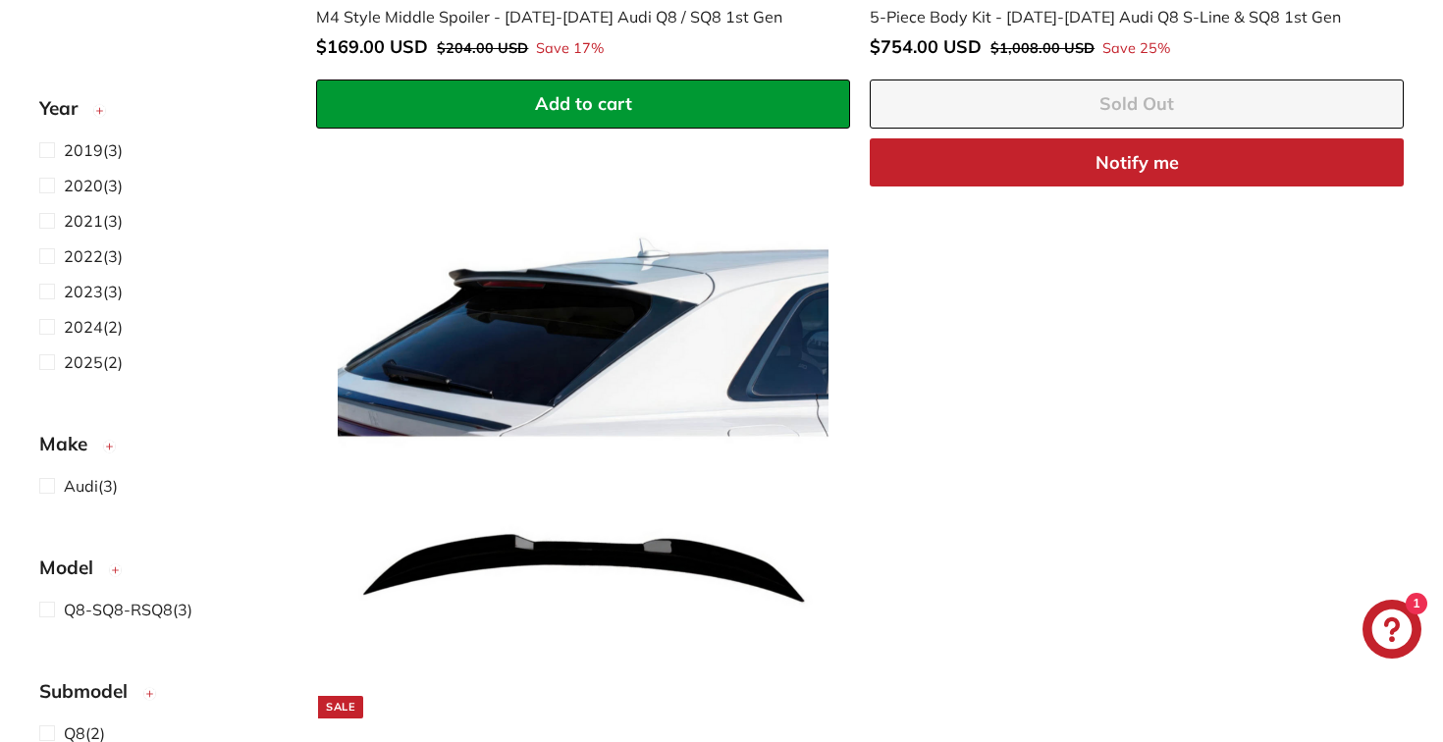
scroll to position [1066, 0]
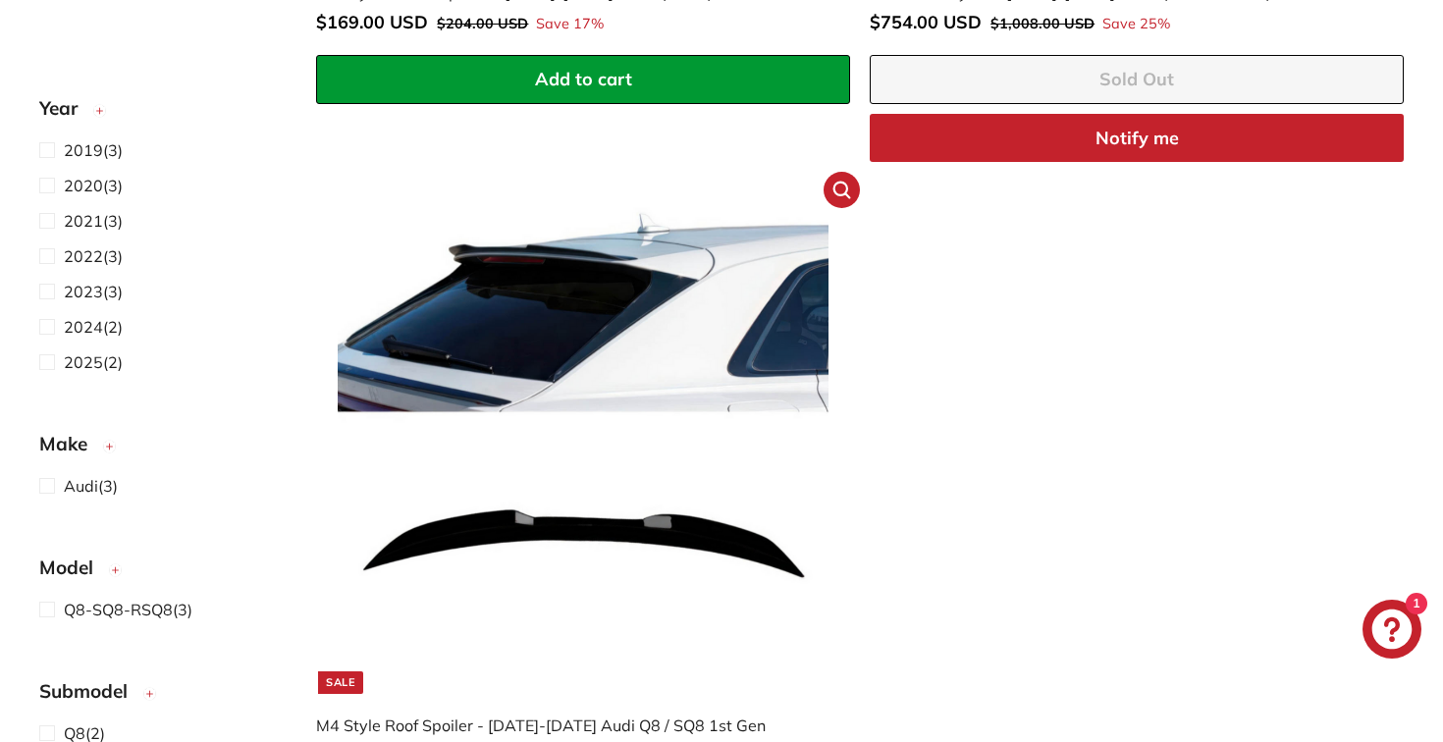
click at [574, 351] on img at bounding box center [583, 448] width 491 height 491
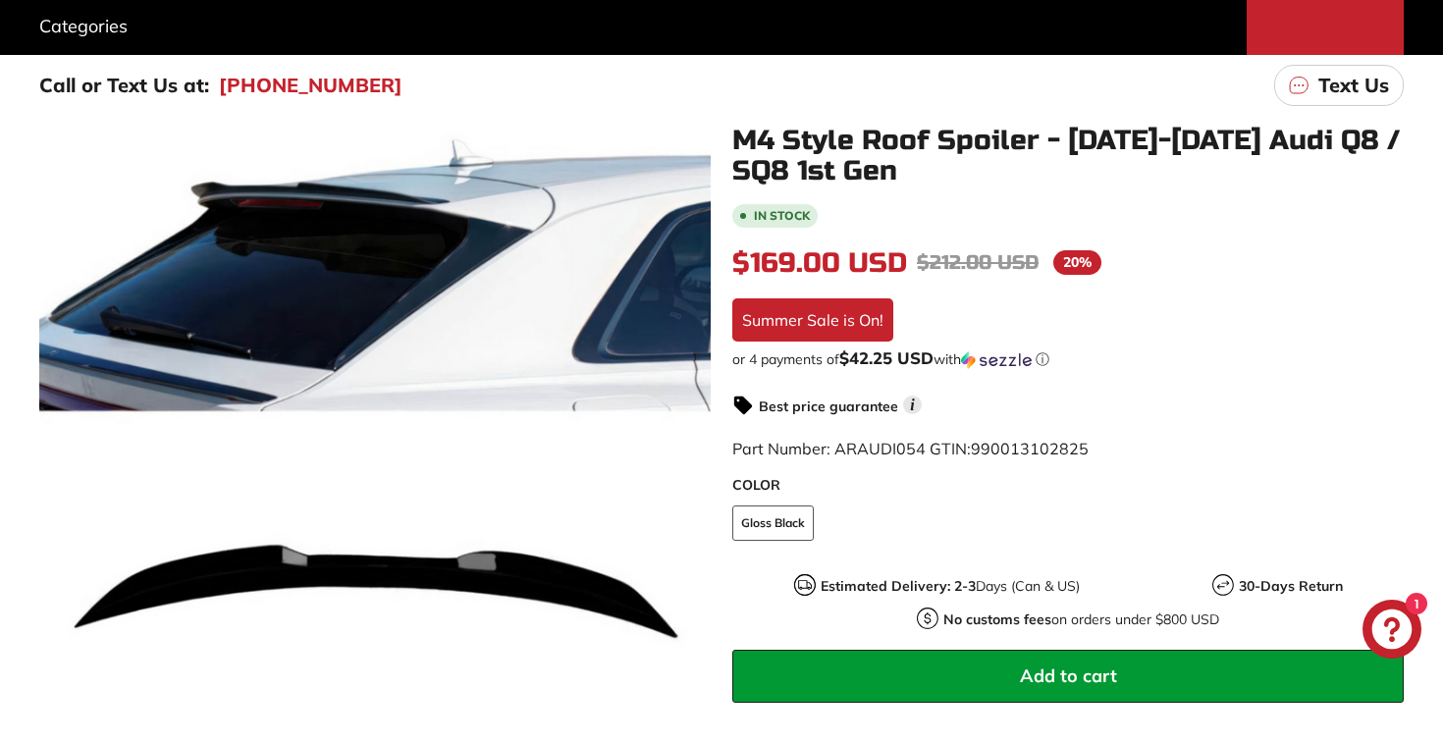
scroll to position [269, 0]
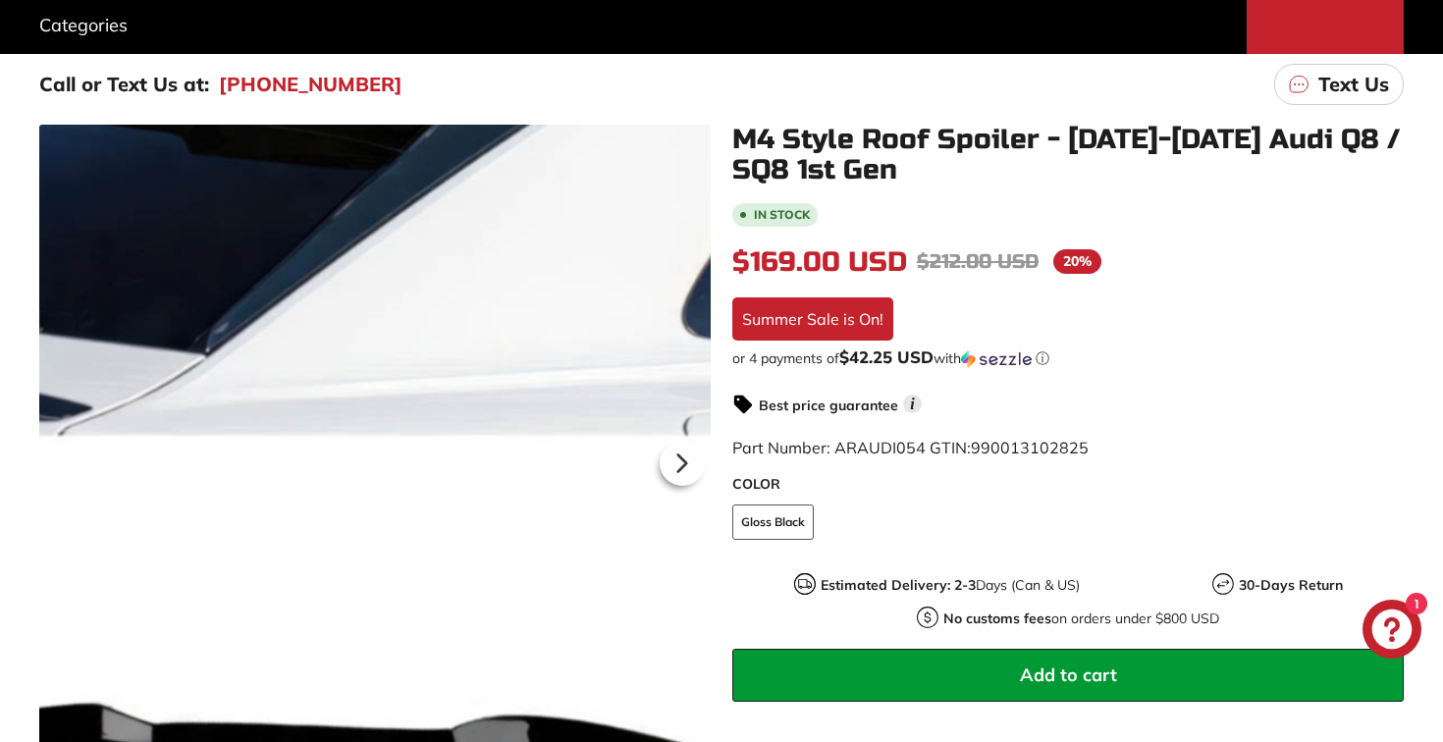
click at [462, 385] on div at bounding box center [375, 461] width 672 height 672
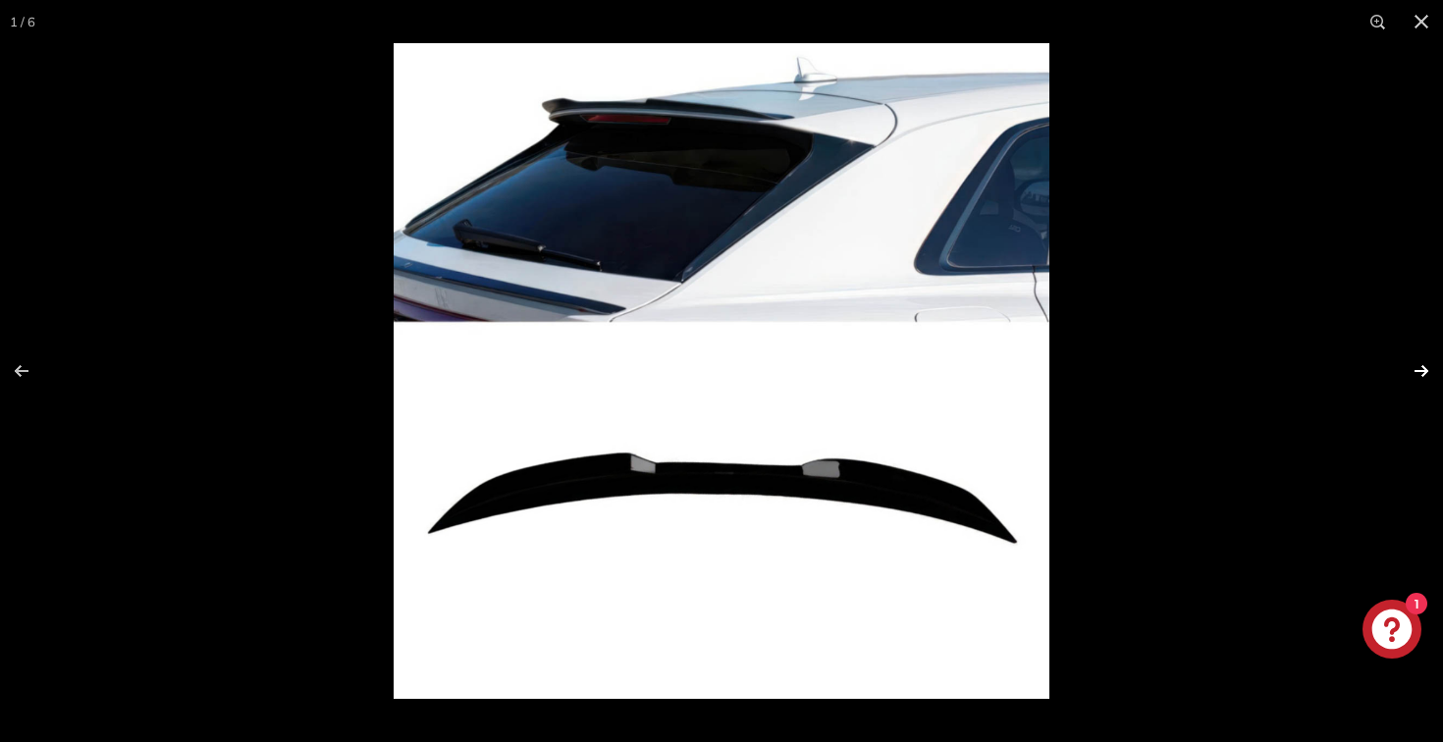
click at [1425, 376] on button at bounding box center [1409, 371] width 69 height 98
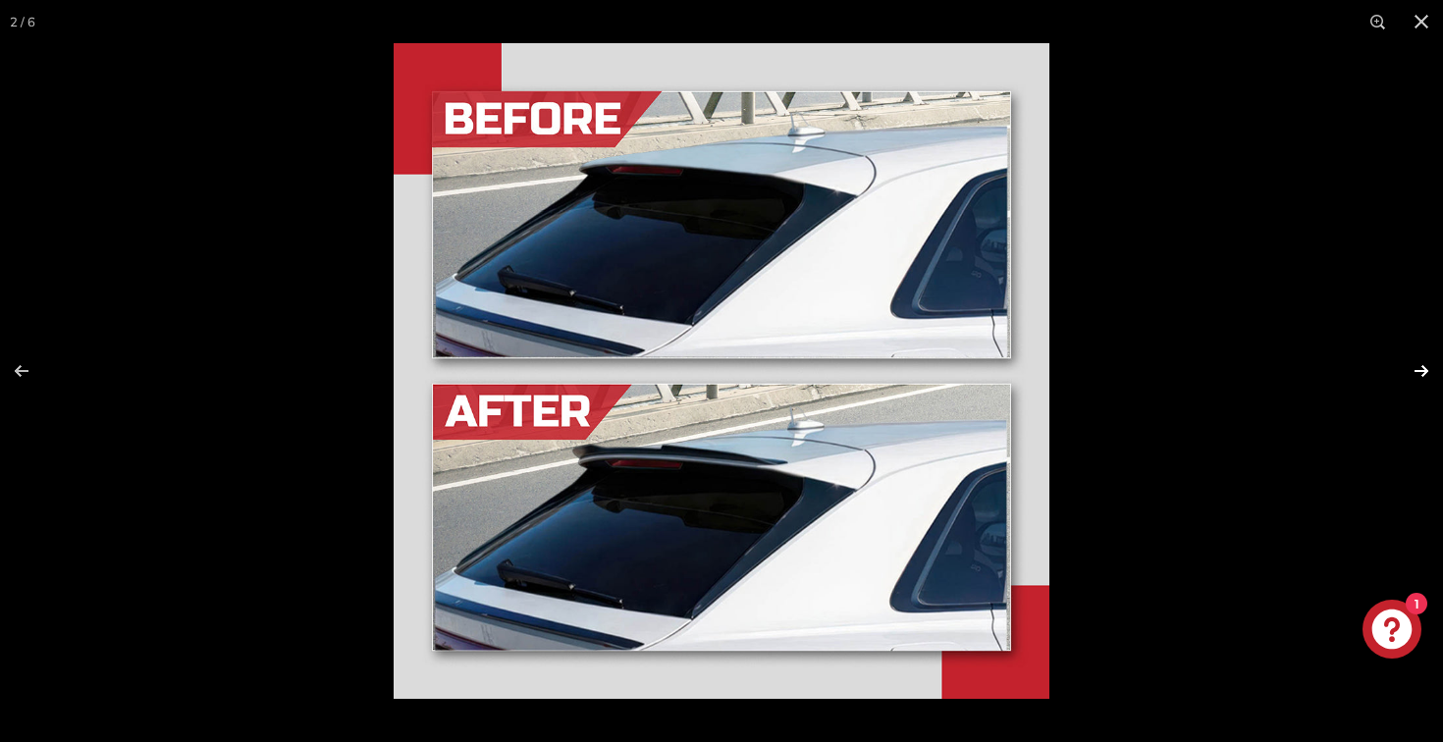
click at [1425, 376] on button at bounding box center [1409, 371] width 69 height 98
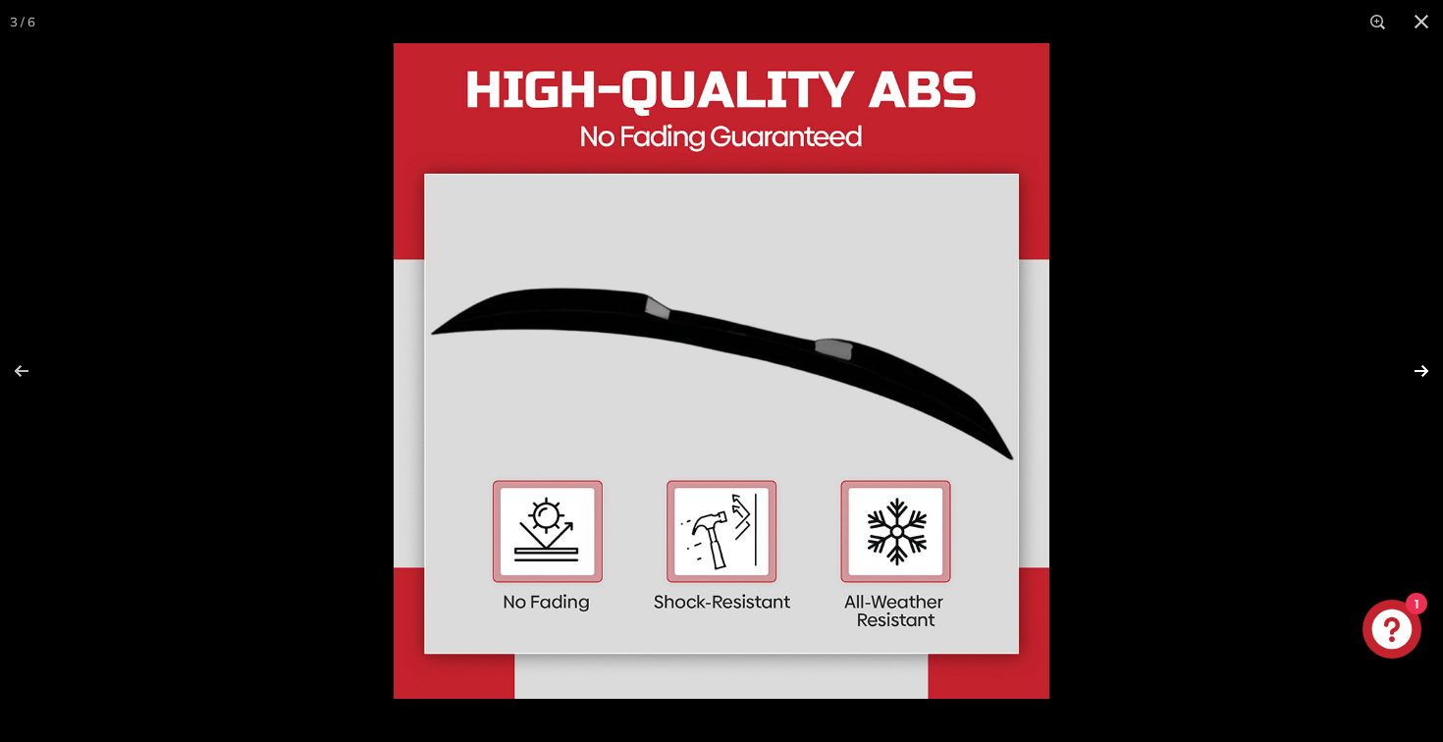
click at [1425, 376] on button at bounding box center [1409, 371] width 69 height 98
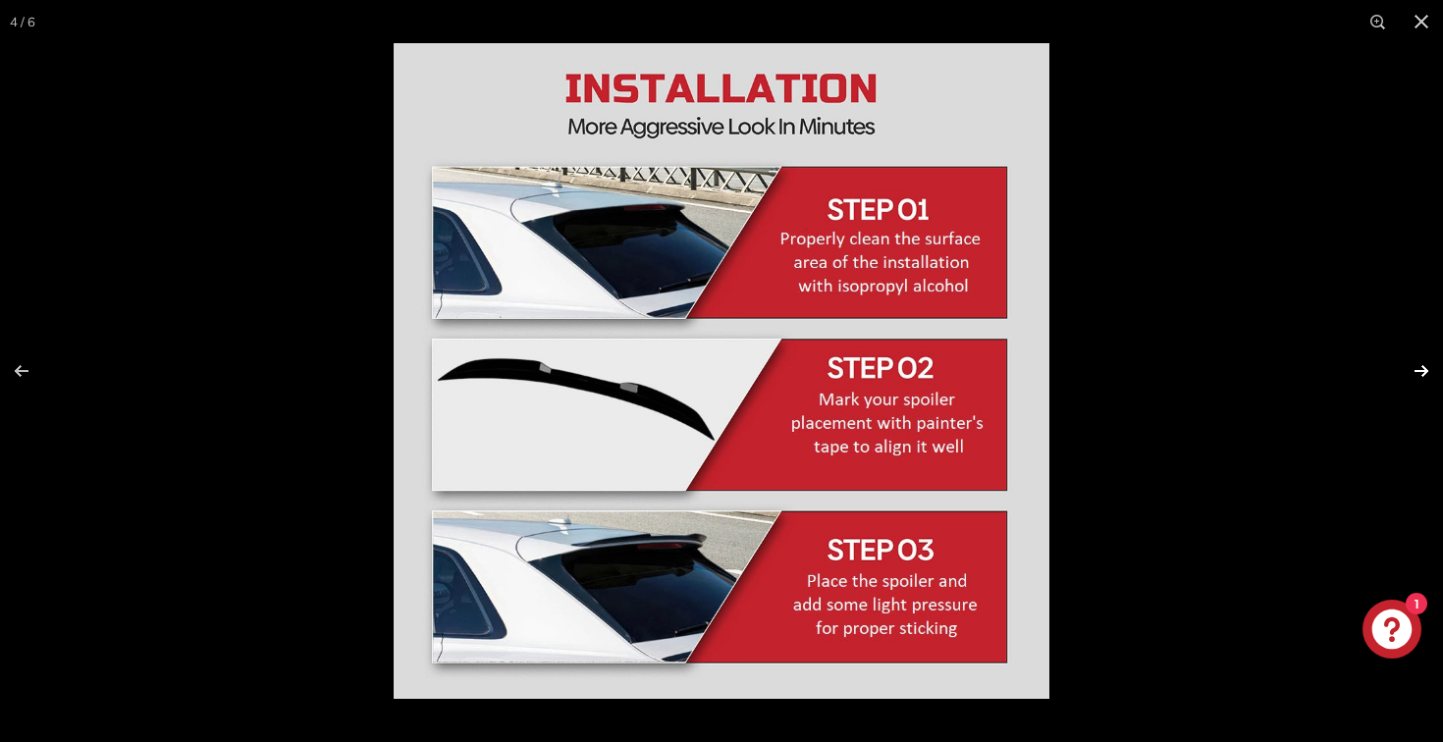
click at [1425, 376] on button at bounding box center [1409, 371] width 69 height 98
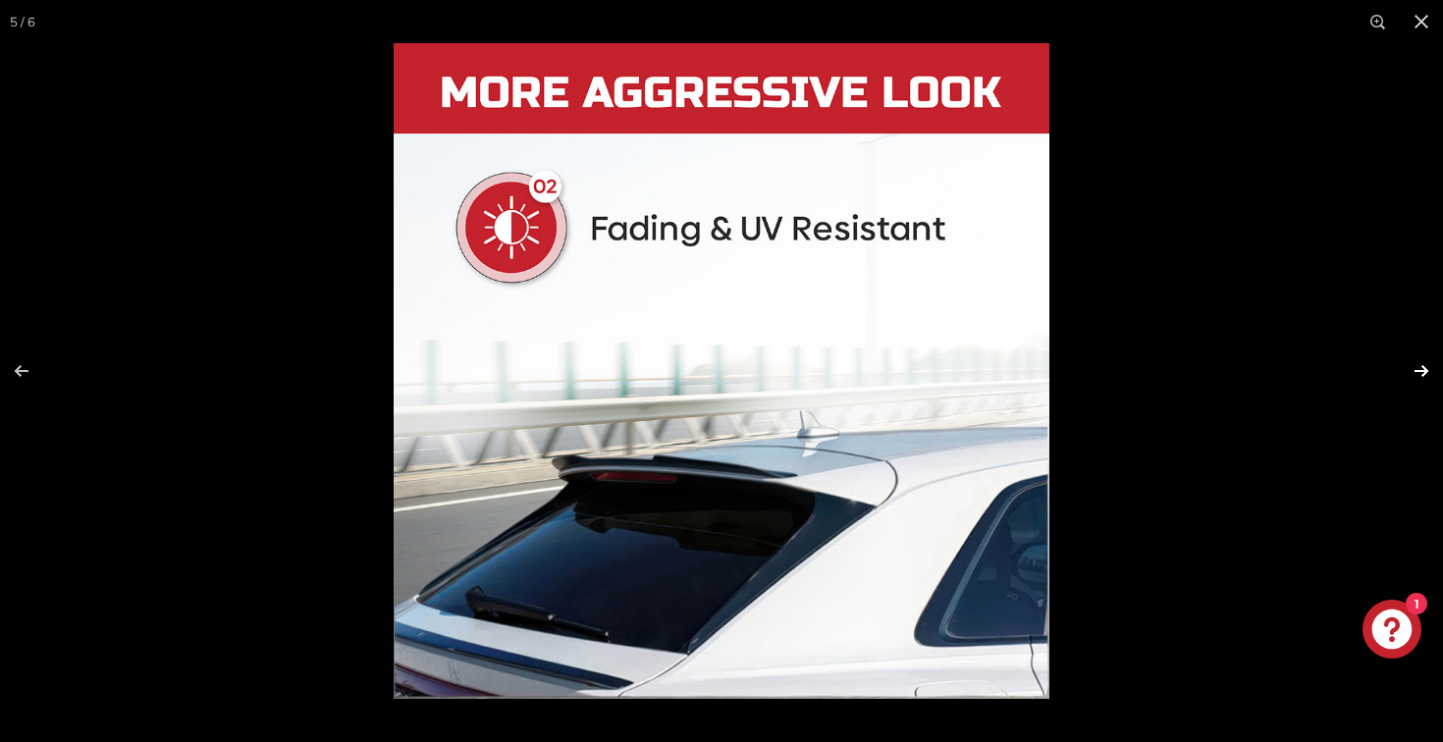
click at [1425, 376] on button at bounding box center [1409, 371] width 69 height 98
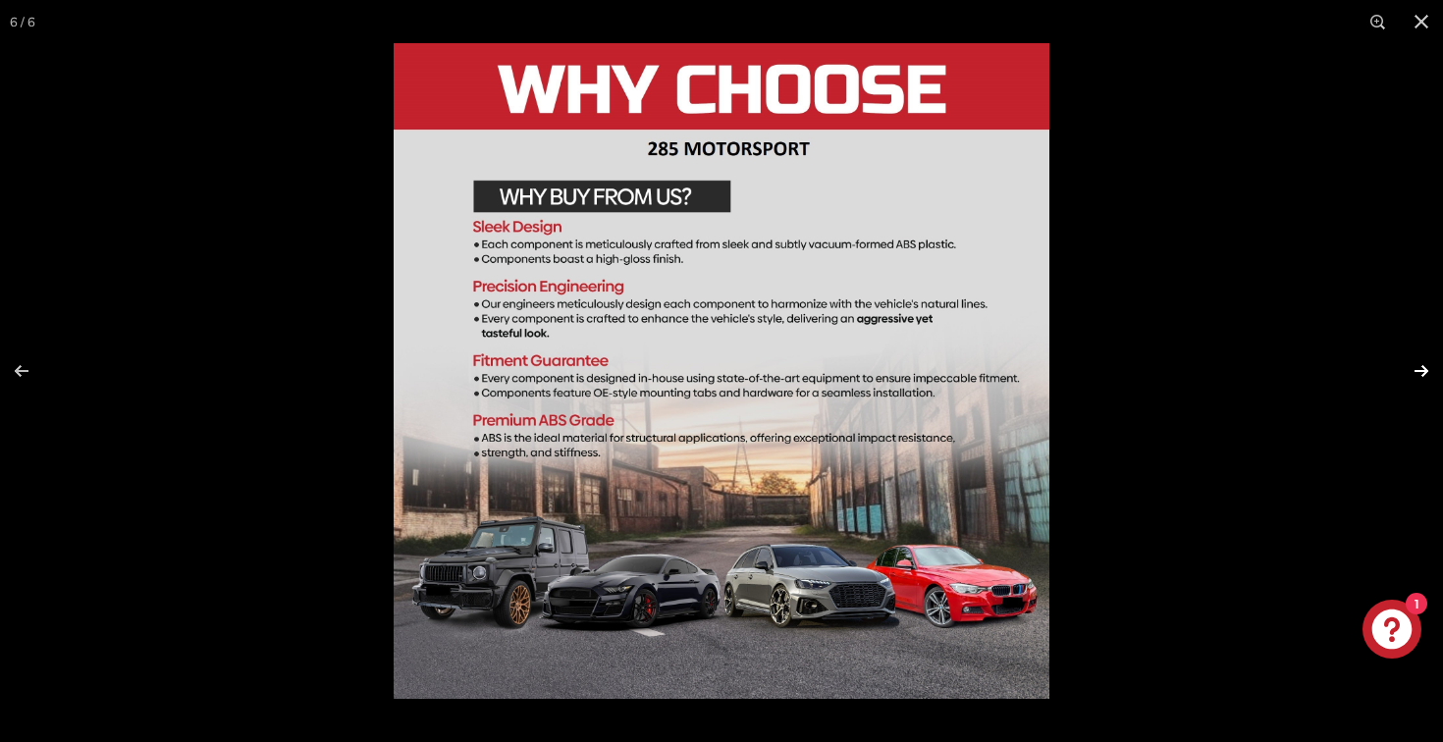
click at [1425, 376] on button at bounding box center [1409, 371] width 69 height 98
